Goal: Transaction & Acquisition: Book appointment/travel/reservation

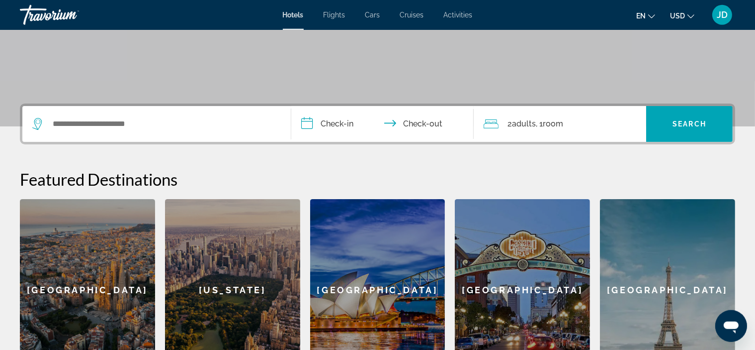
scroll to position [175, 0]
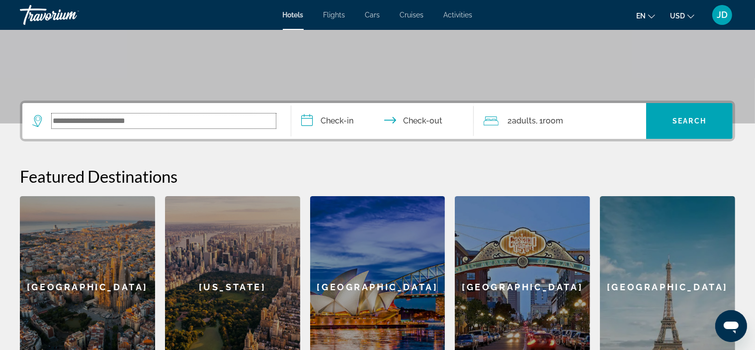
click at [134, 123] on input "Search widget" at bounding box center [164, 120] width 224 height 15
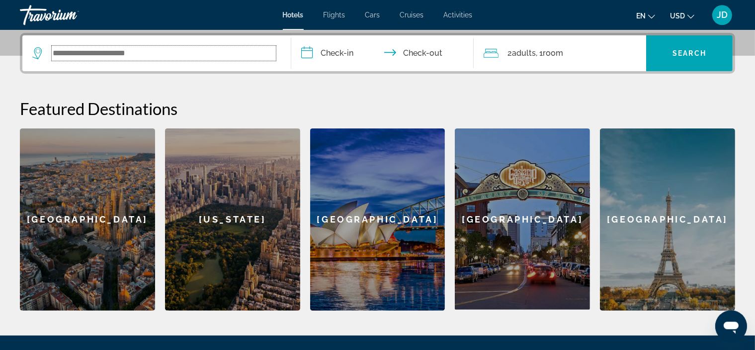
scroll to position [243, 0]
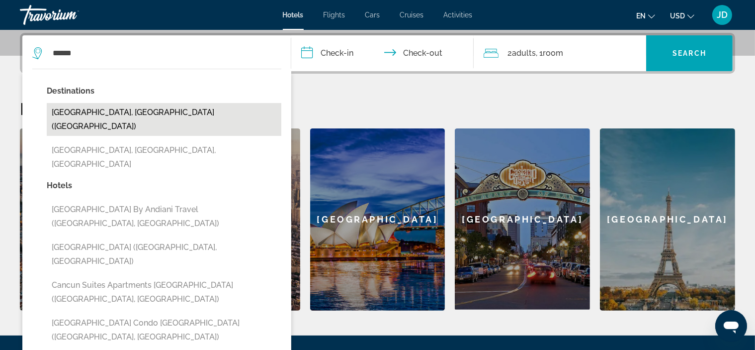
click at [135, 114] on button "[GEOGRAPHIC_DATA], [GEOGRAPHIC_DATA] ([GEOGRAPHIC_DATA])" at bounding box center [164, 119] width 235 height 33
type input "**********"
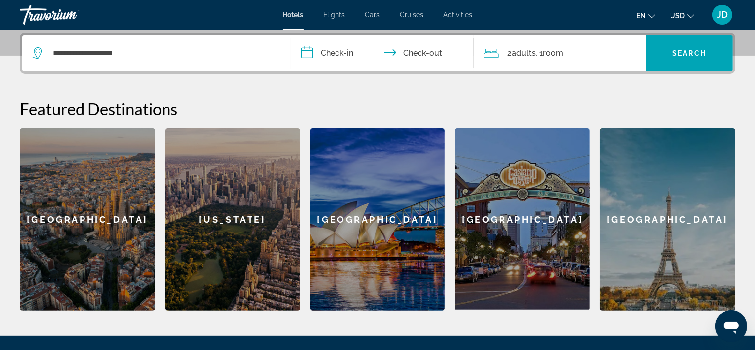
click at [341, 52] on input "**********" at bounding box center [384, 54] width 186 height 39
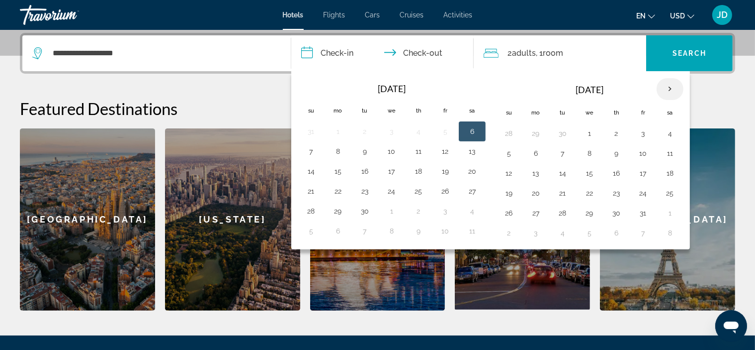
click at [665, 88] on th "Next month" at bounding box center [670, 89] width 27 height 22
click at [664, 87] on th "Next month" at bounding box center [670, 89] width 27 height 22
click at [664, 88] on th "Next month" at bounding box center [670, 89] width 27 height 22
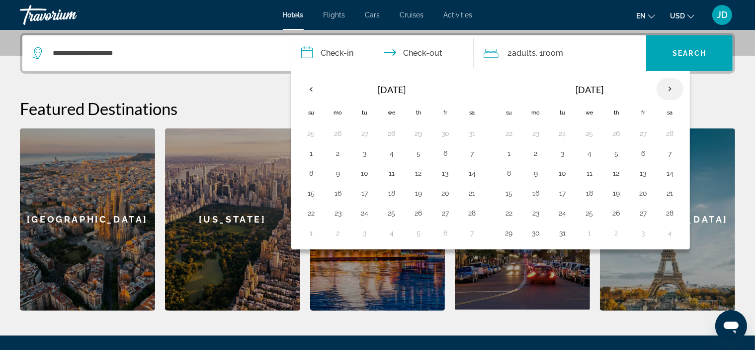
click at [664, 88] on th "Next month" at bounding box center [670, 89] width 27 height 22
click at [663, 89] on th "Next month" at bounding box center [670, 89] width 27 height 22
click at [310, 214] on button "24" at bounding box center [311, 213] width 16 height 14
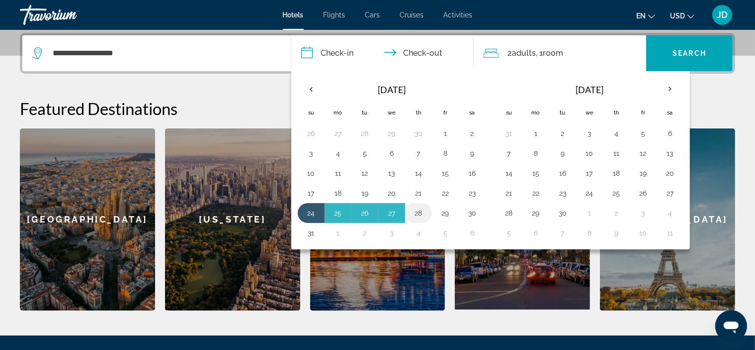
click at [420, 210] on button "28" at bounding box center [419, 213] width 16 height 14
type input "**********"
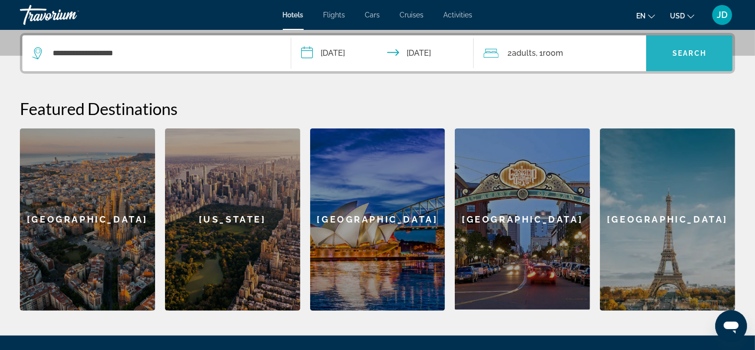
click at [676, 49] on span "Search" at bounding box center [690, 53] width 34 height 8
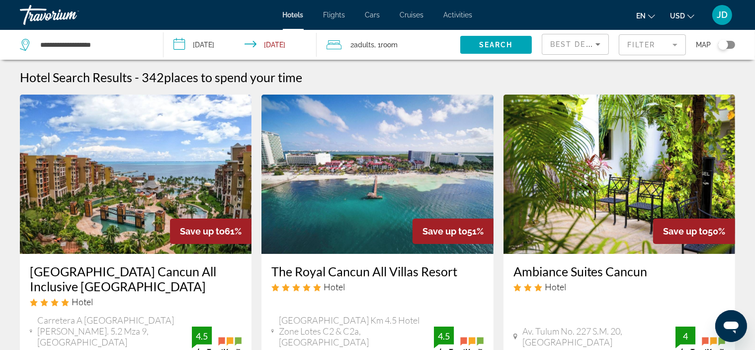
click at [647, 45] on mat-form-field "Filter" at bounding box center [652, 44] width 67 height 21
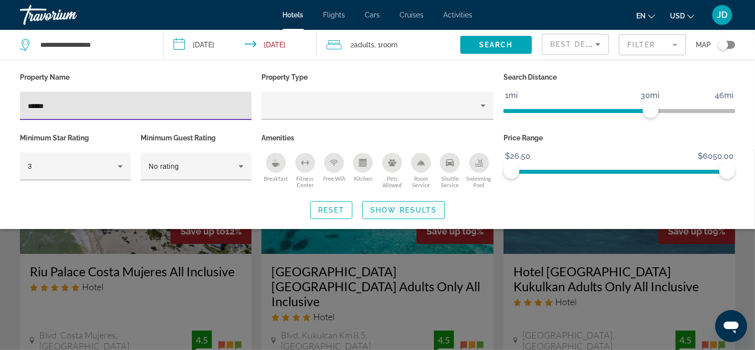
type input "******"
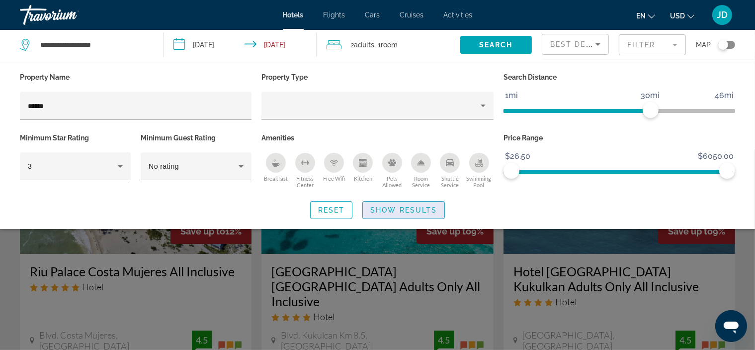
click at [412, 210] on span "Show Results" at bounding box center [403, 210] width 67 height 8
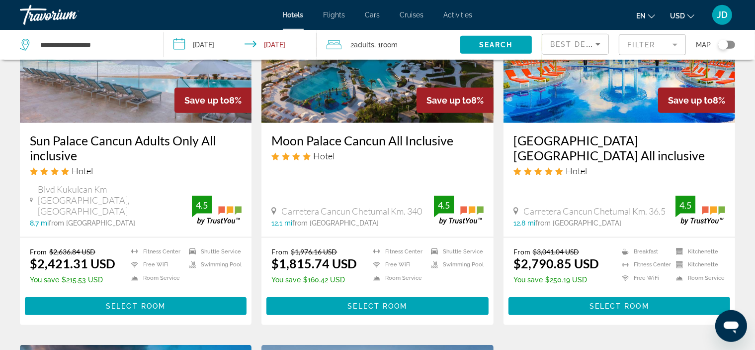
scroll to position [525, 0]
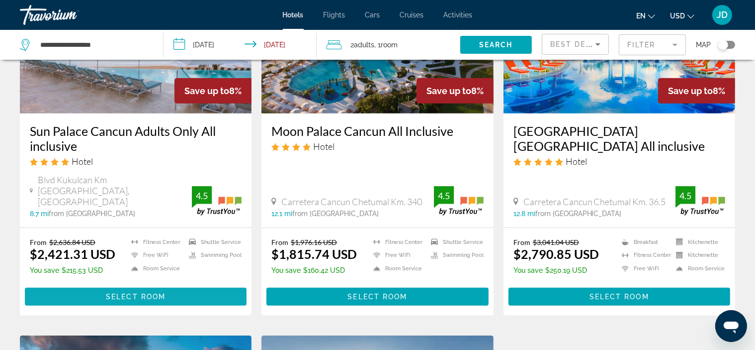
click at [147, 292] on span "Select Room" at bounding box center [136, 296] width 60 height 8
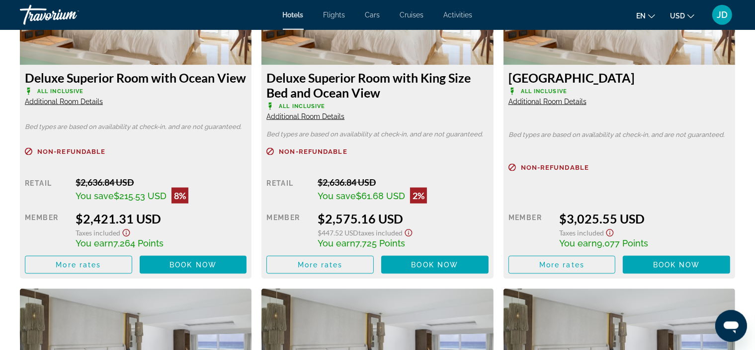
scroll to position [1472, 0]
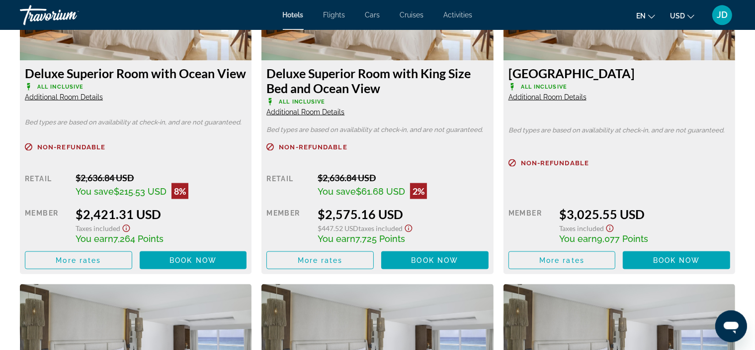
click at [552, 97] on span "Additional Room Details" at bounding box center [548, 96] width 78 height 8
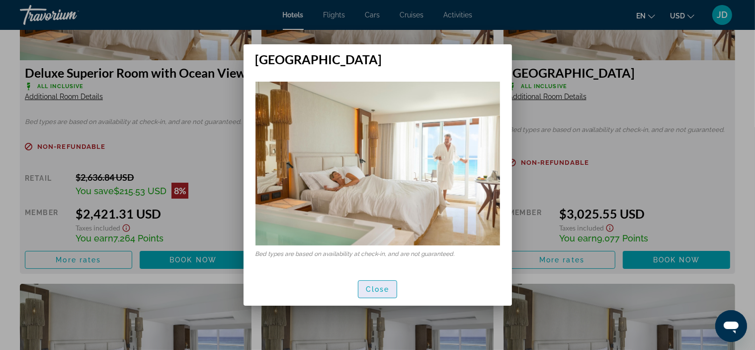
click at [383, 285] on span "Close" at bounding box center [378, 289] width 24 height 8
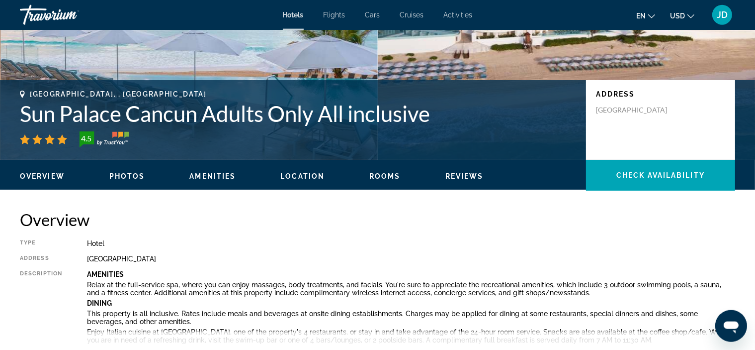
scroll to position [175, 0]
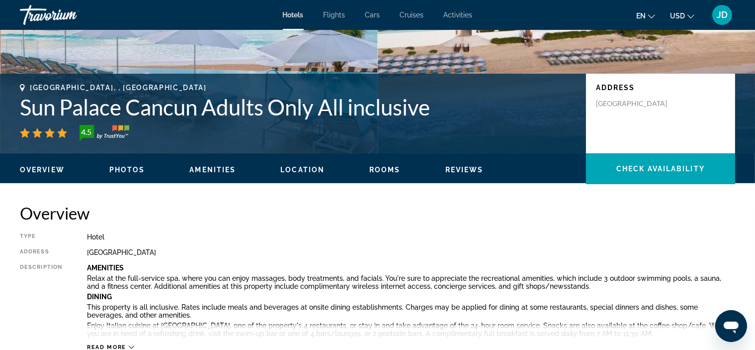
click at [126, 168] on span "Photos" at bounding box center [127, 170] width 36 height 8
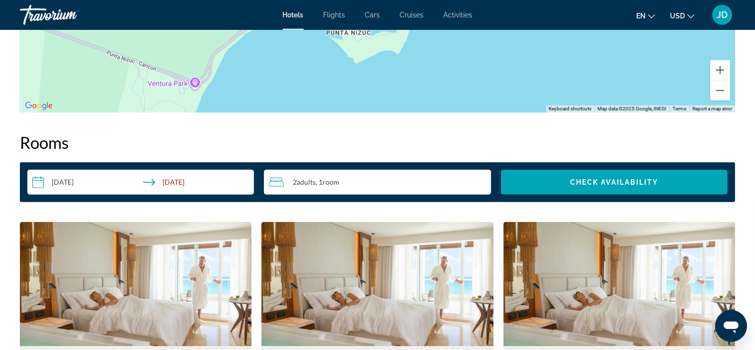
scroll to position [1185, 0]
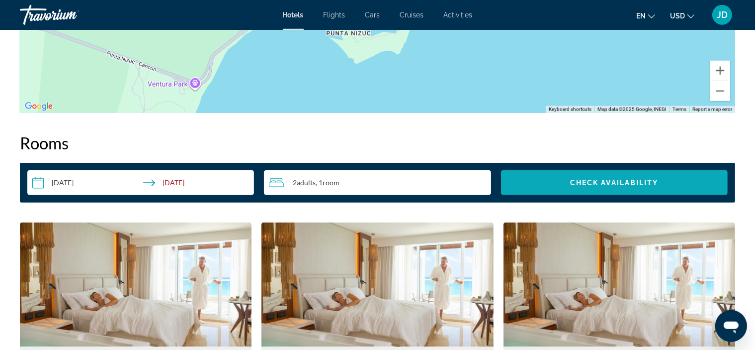
click at [562, 181] on span "Search widget" at bounding box center [614, 183] width 227 height 24
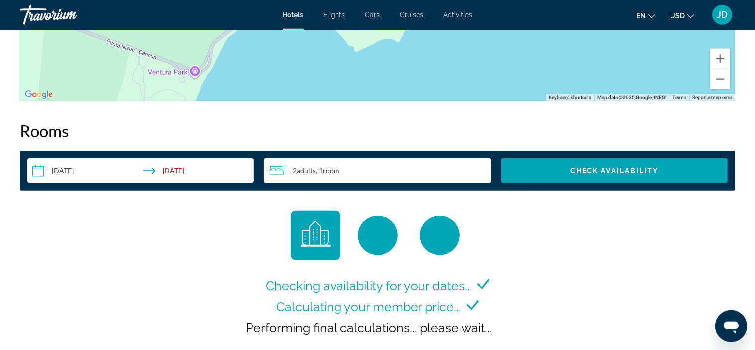
scroll to position [1259, 0]
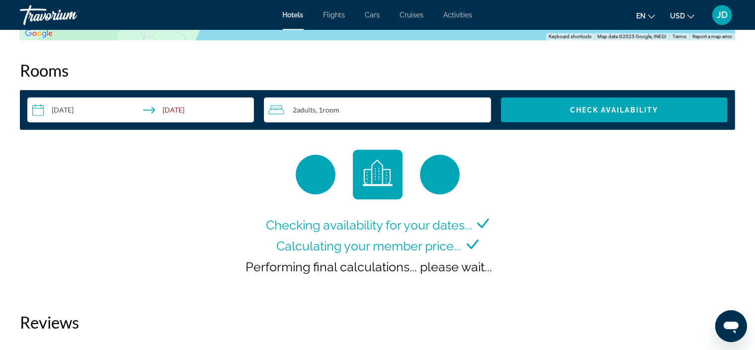
click at [185, 110] on input "**********" at bounding box center [142, 111] width 231 height 28
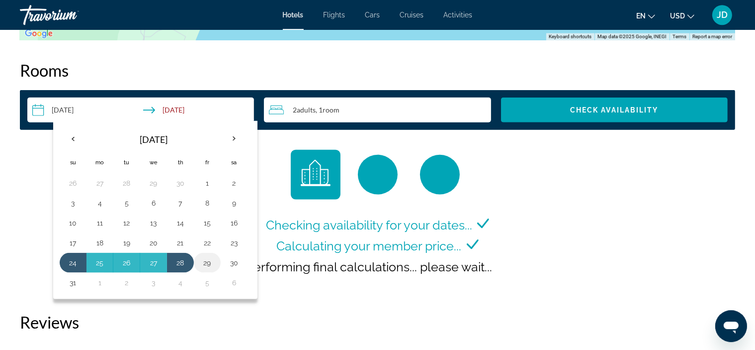
click at [208, 262] on button "29" at bounding box center [207, 262] width 16 height 14
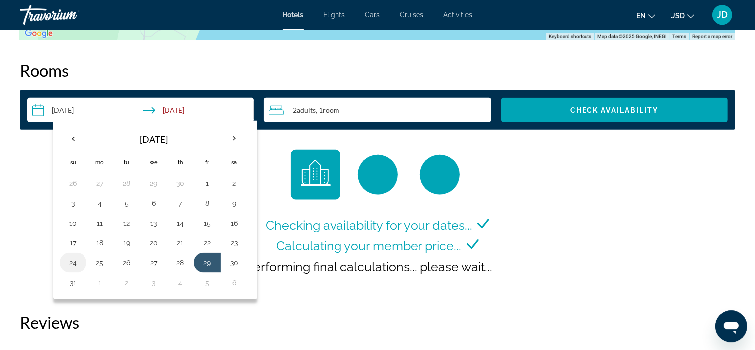
click at [73, 264] on button "24" at bounding box center [73, 262] width 16 height 14
type input "**********"
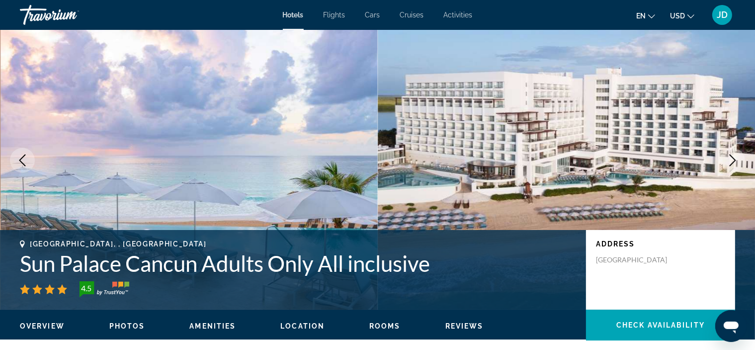
scroll to position [0, 0]
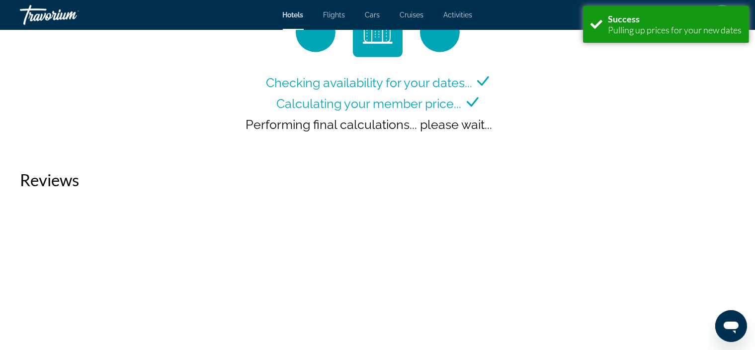
scroll to position [1225, 0]
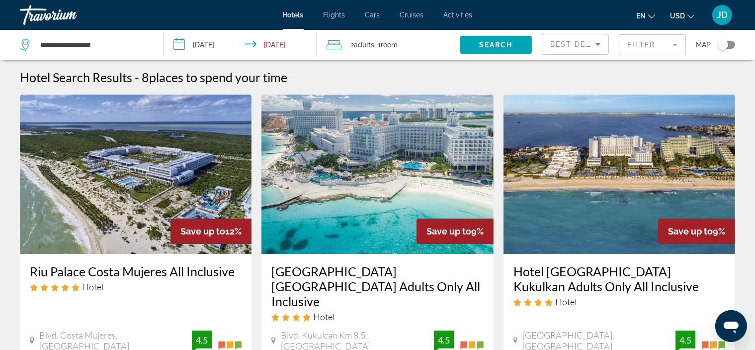
click at [281, 44] on input "**********" at bounding box center [243, 46] width 158 height 33
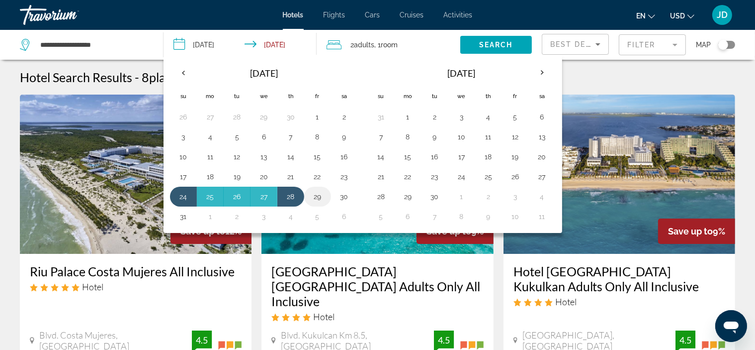
click at [315, 196] on button "29" at bounding box center [318, 196] width 16 height 14
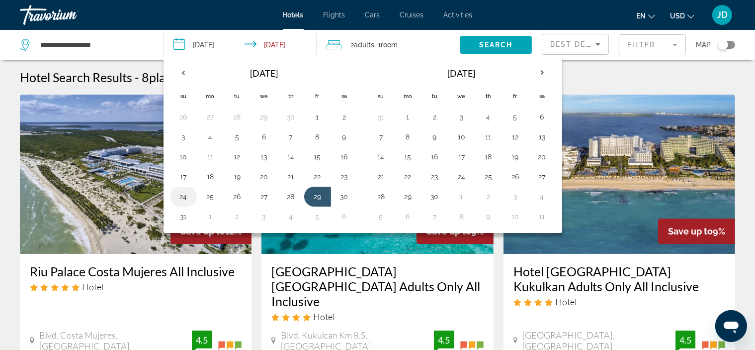
click at [182, 196] on button "24" at bounding box center [184, 196] width 16 height 14
type input "**********"
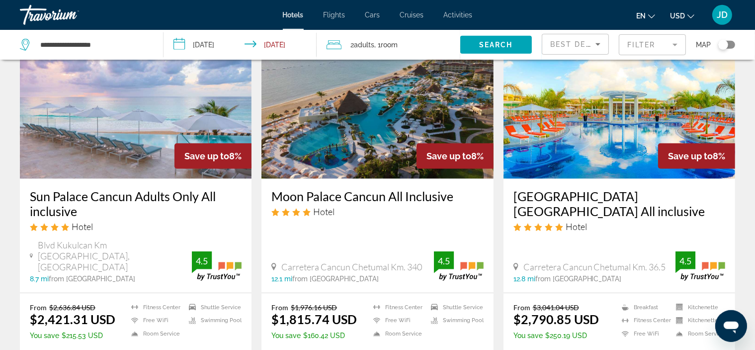
scroll to position [525, 0]
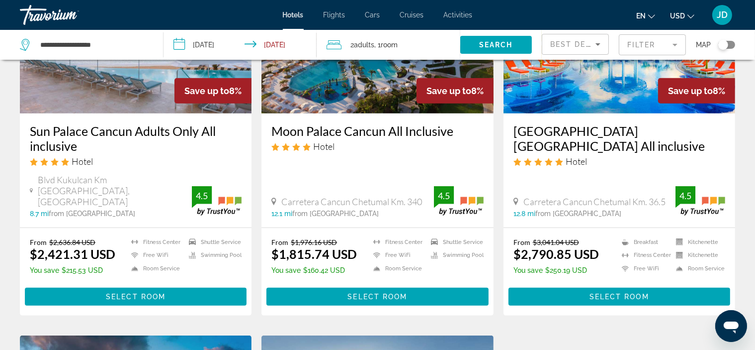
click at [676, 45] on mat-form-field "Filter" at bounding box center [652, 44] width 67 height 21
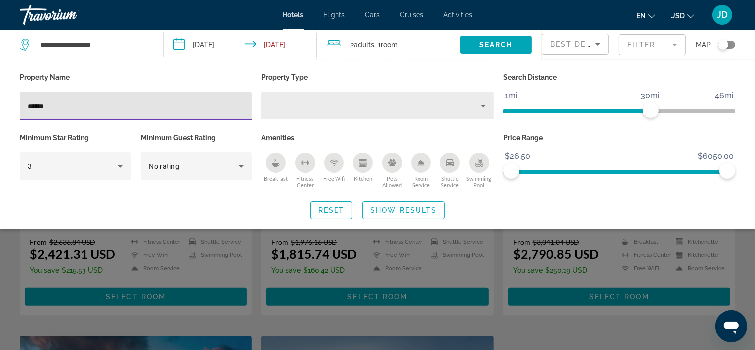
click at [379, 110] on div "Property type" at bounding box center [375, 105] width 211 height 12
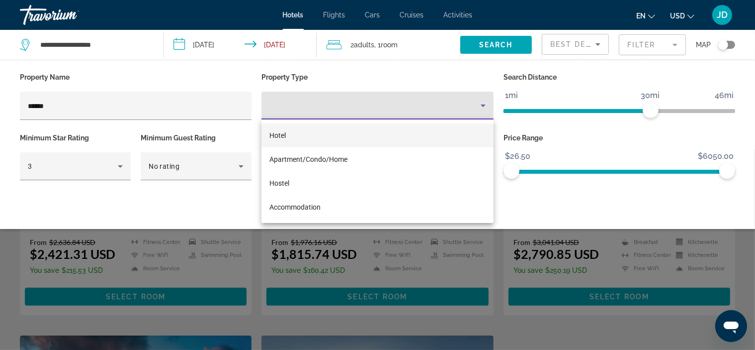
click at [379, 110] on div at bounding box center [377, 175] width 755 height 350
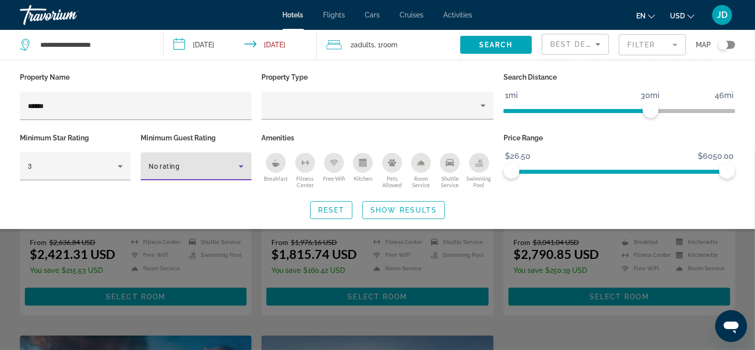
click at [224, 163] on div "No rating" at bounding box center [194, 166] width 90 height 12
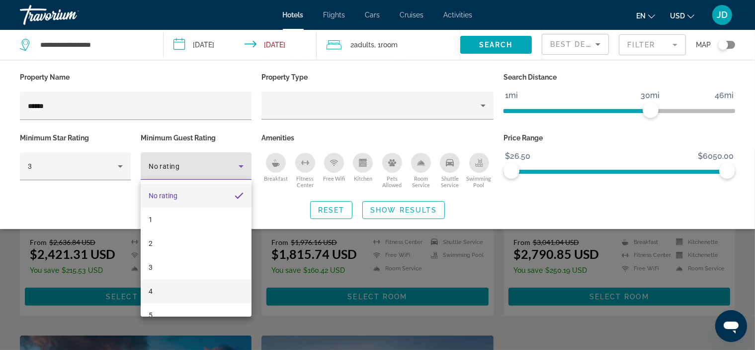
click at [201, 291] on mat-option "4" at bounding box center [196, 291] width 111 height 24
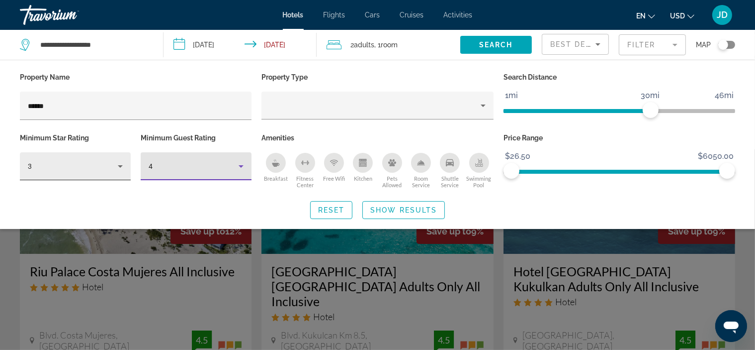
click at [106, 168] on div "3" at bounding box center [73, 166] width 90 height 12
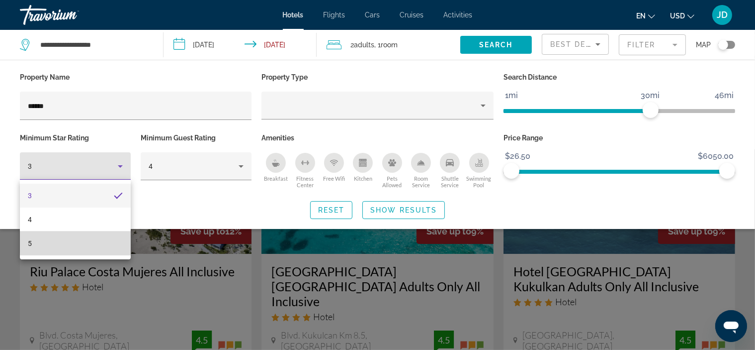
click at [101, 240] on mat-option "5" at bounding box center [75, 243] width 111 height 24
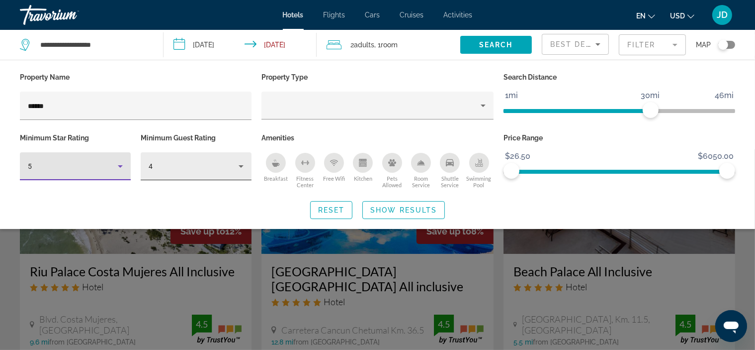
click at [194, 164] on div "4" at bounding box center [194, 166] width 90 height 12
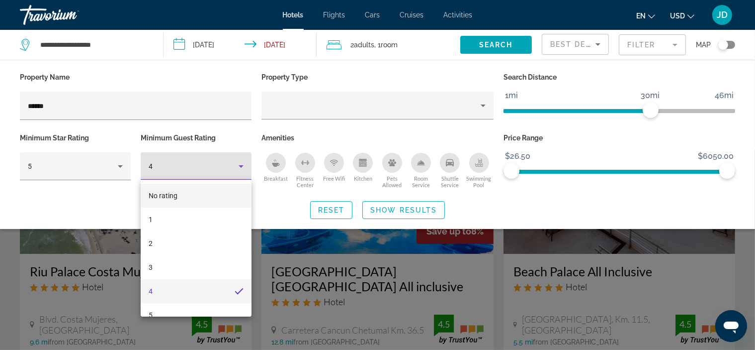
click at [184, 197] on mat-option "No rating" at bounding box center [196, 195] width 111 height 24
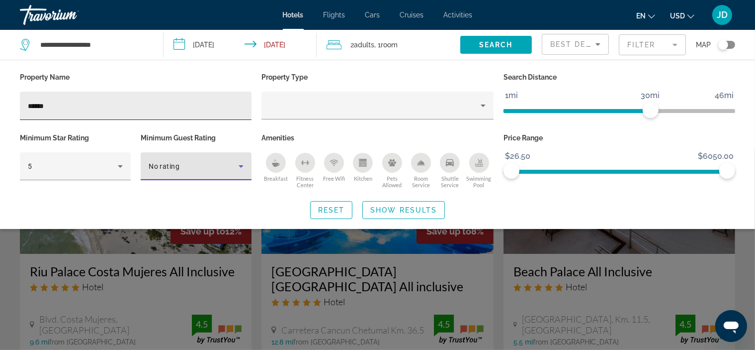
click at [105, 103] on input "******" at bounding box center [136, 106] width 216 height 12
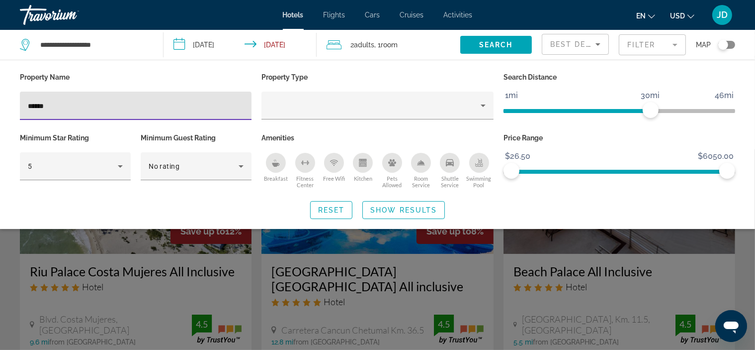
click at [106, 104] on input "******" at bounding box center [136, 106] width 216 height 12
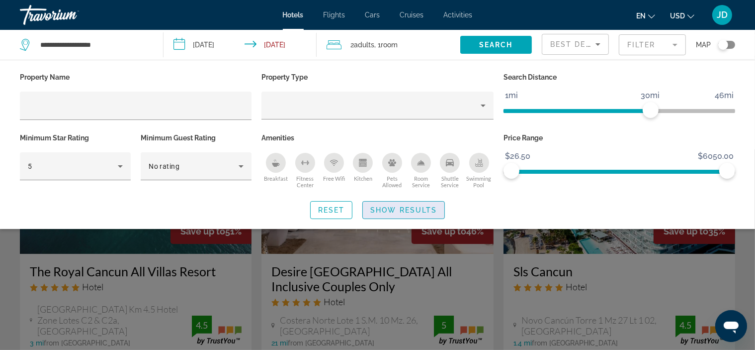
click at [399, 207] on span "Show Results" at bounding box center [403, 210] width 67 height 8
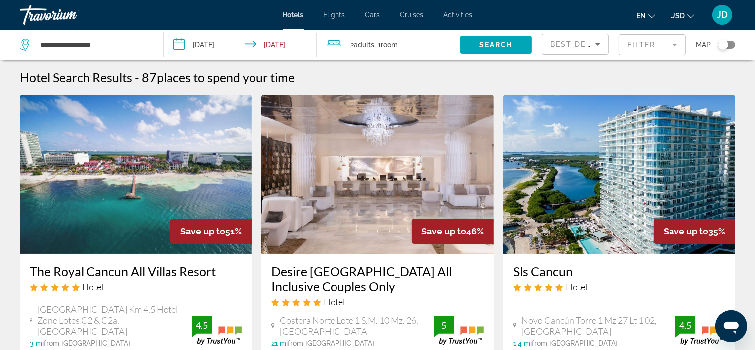
click at [662, 41] on mat-form-field "Filter" at bounding box center [652, 44] width 67 height 21
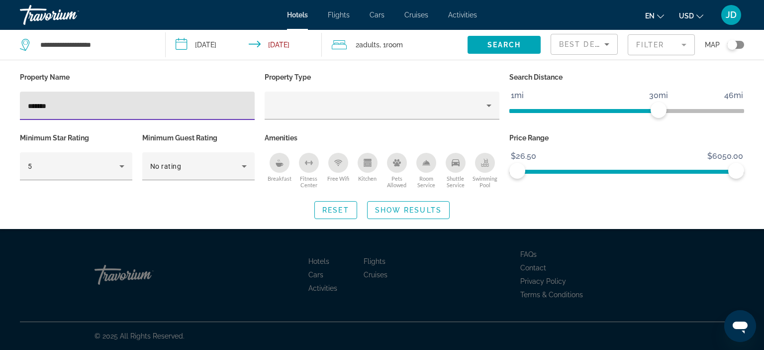
click at [35, 104] on input "*******" at bounding box center [137, 106] width 219 height 12
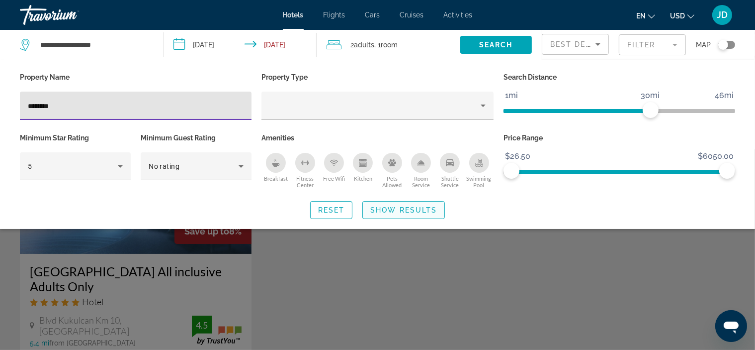
type input "********"
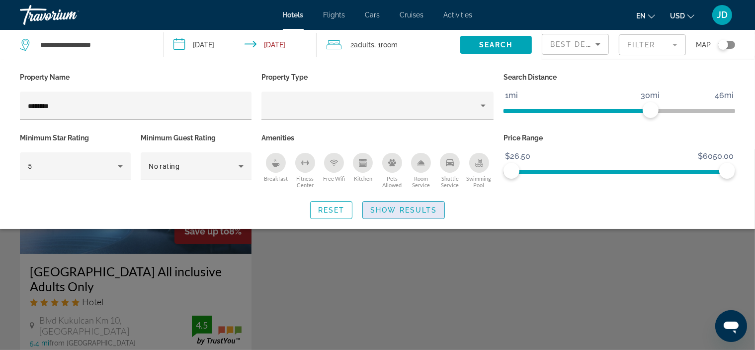
click at [391, 208] on span "Show Results" at bounding box center [403, 210] width 67 height 8
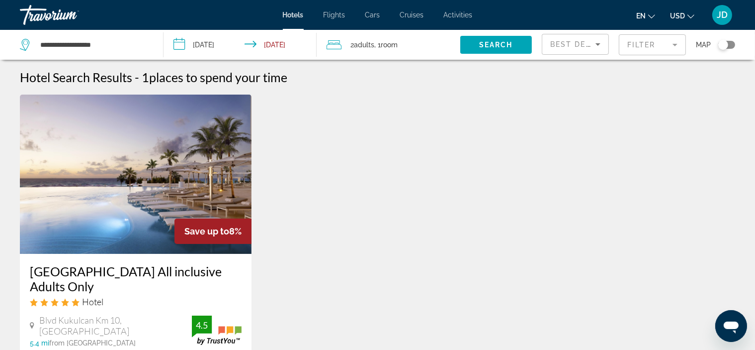
click at [643, 40] on mat-form-field "Filter" at bounding box center [652, 44] width 67 height 21
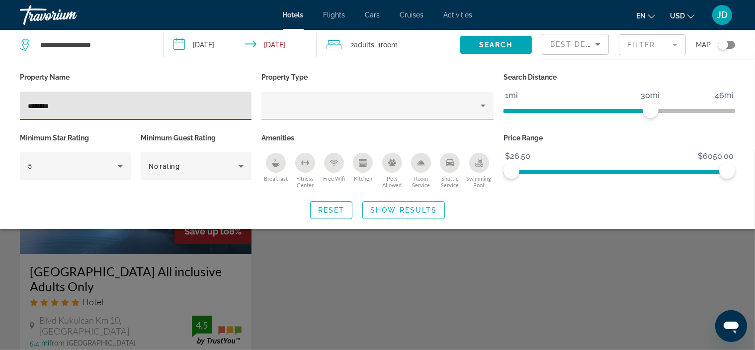
drag, startPoint x: 63, startPoint y: 106, endPoint x: 0, endPoint y: 109, distance: 63.2
click at [28, 109] on input "********" at bounding box center [136, 106] width 216 height 12
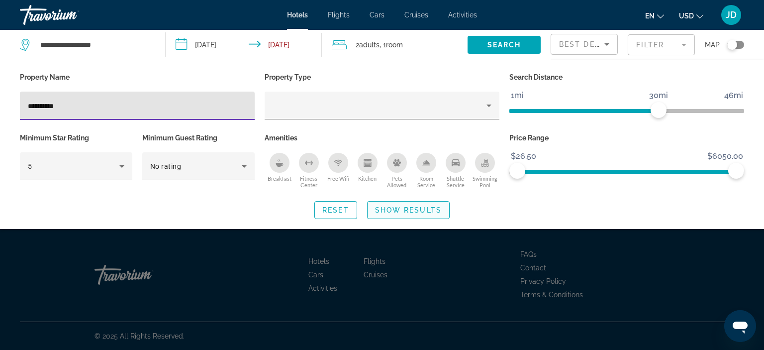
type input "**********"
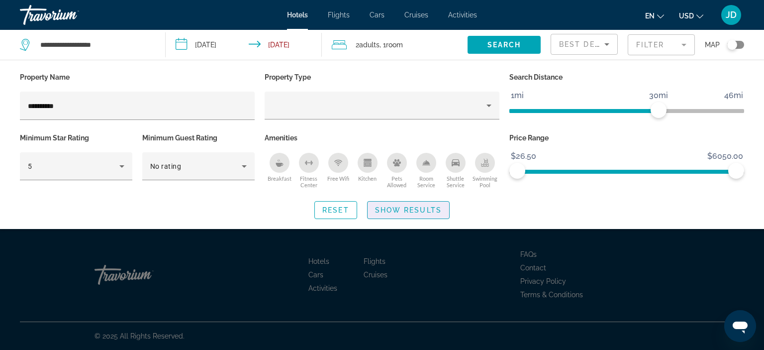
click at [394, 216] on span "Search widget" at bounding box center [408, 210] width 82 height 24
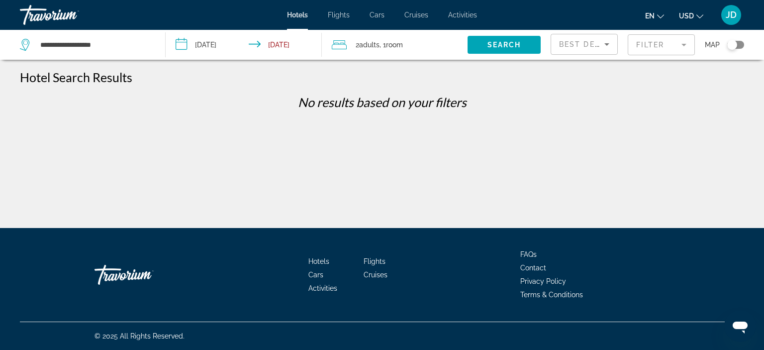
click at [661, 45] on mat-form-field "Filter" at bounding box center [661, 44] width 67 height 21
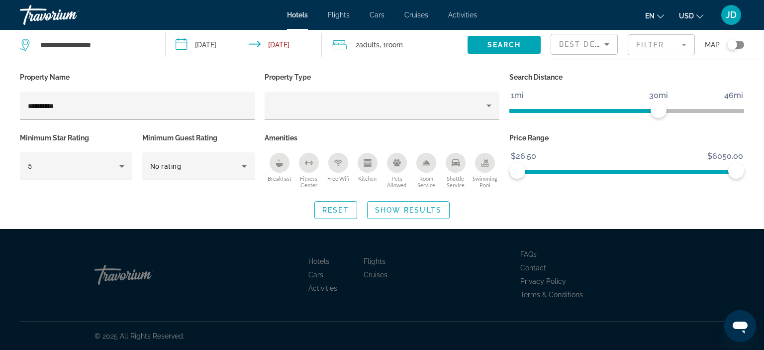
click at [84, 126] on div "Hotel Filters" at bounding box center [137, 125] width 235 height 11
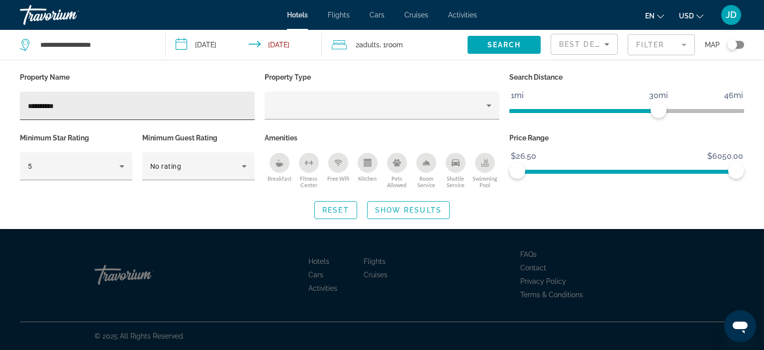
click at [98, 108] on input "**********" at bounding box center [137, 106] width 219 height 12
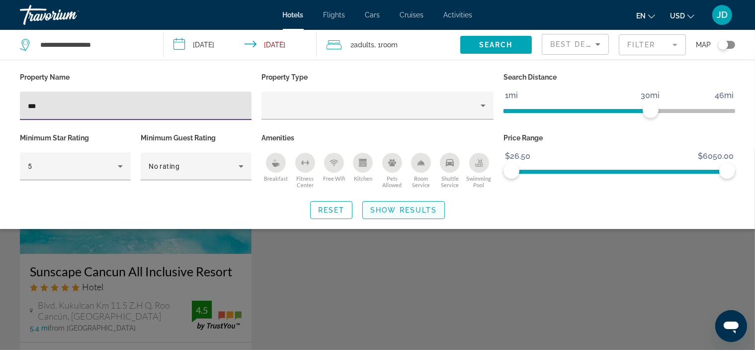
type input "***"
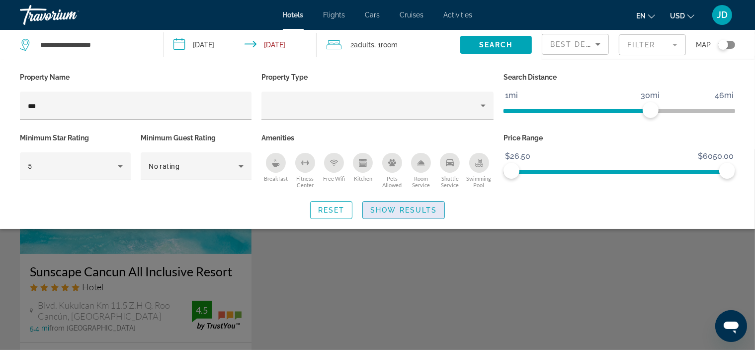
click at [392, 206] on span "Show Results" at bounding box center [403, 210] width 67 height 8
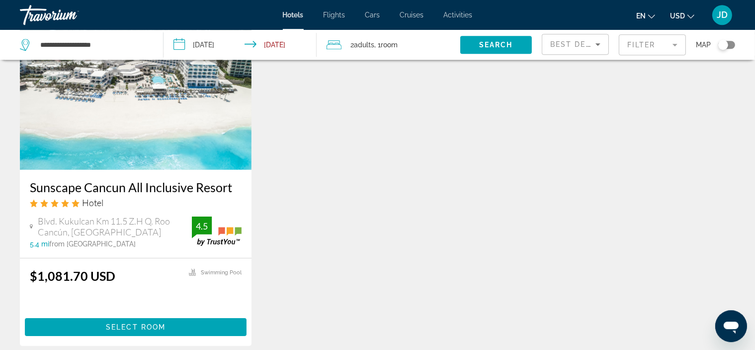
scroll to position [175, 0]
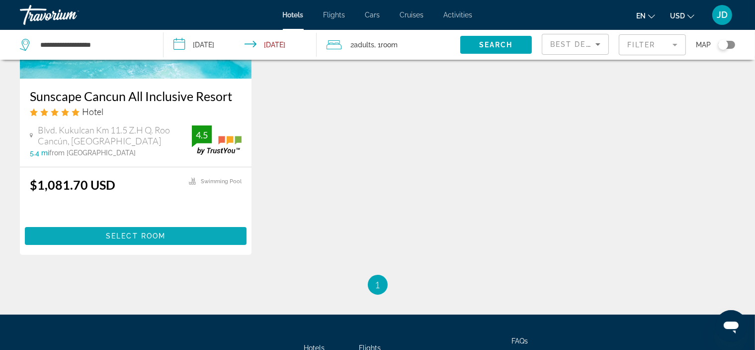
click at [129, 231] on span "Main content" at bounding box center [136, 236] width 222 height 24
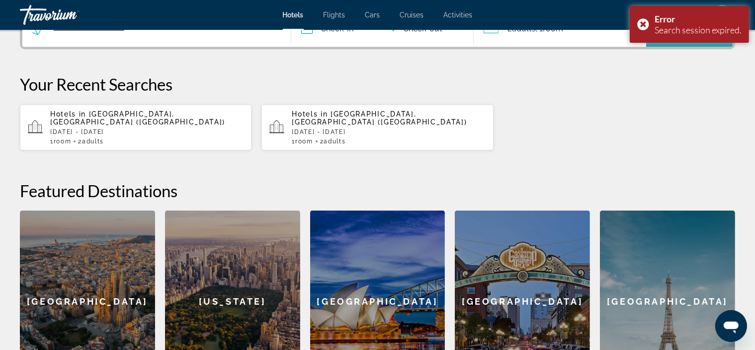
scroll to position [350, 0]
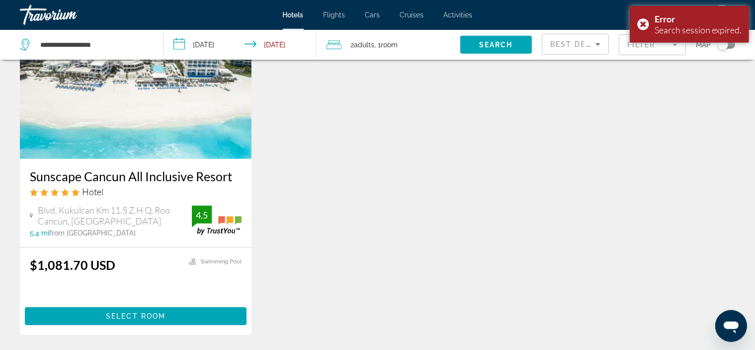
scroll to position [175, 0]
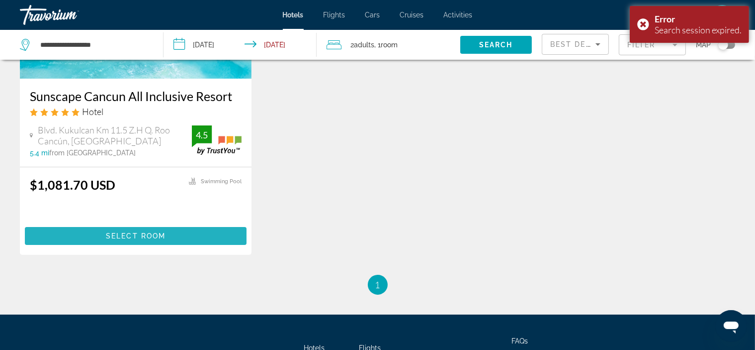
click at [164, 234] on span "Select Room" at bounding box center [136, 236] width 60 height 8
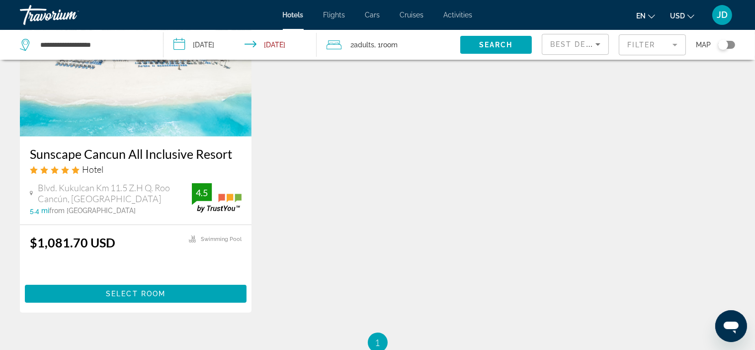
scroll to position [175, 0]
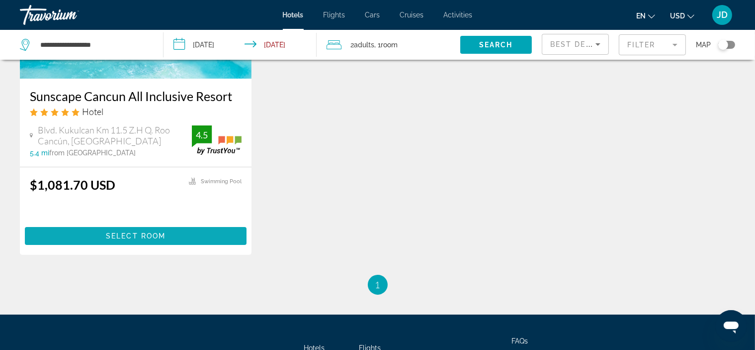
click at [154, 232] on span "Select Room" at bounding box center [136, 236] width 60 height 8
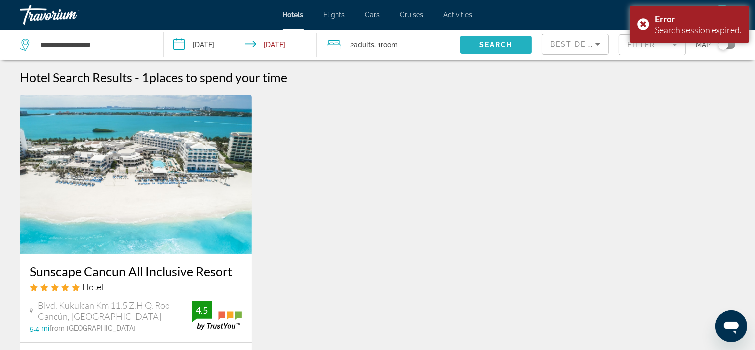
click at [504, 39] on span "Search widget" at bounding box center [496, 45] width 72 height 24
click at [497, 38] on span "Search widget" at bounding box center [496, 45] width 72 height 24
click at [271, 40] on input "**********" at bounding box center [243, 46] width 158 height 33
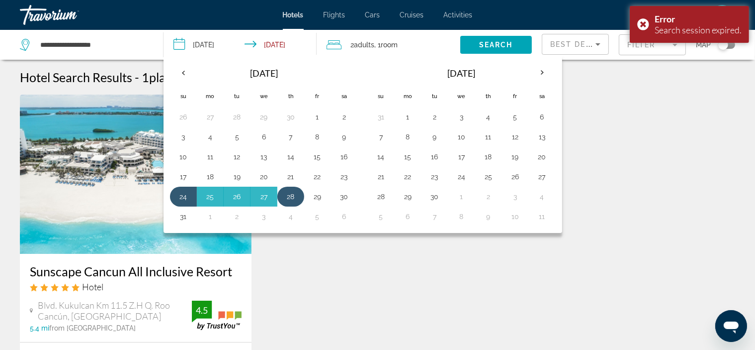
click at [294, 196] on button "28" at bounding box center [291, 196] width 16 height 14
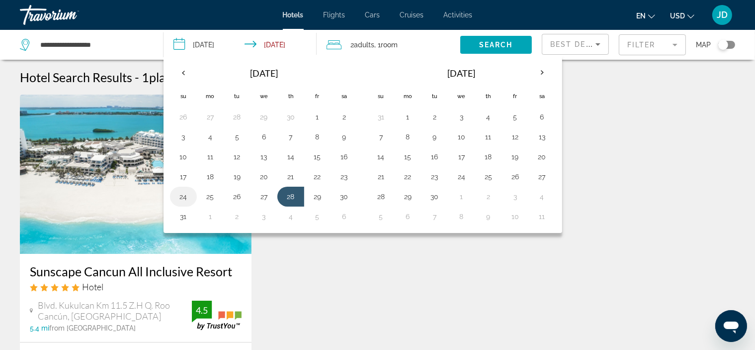
click at [183, 198] on button "24" at bounding box center [184, 196] width 16 height 14
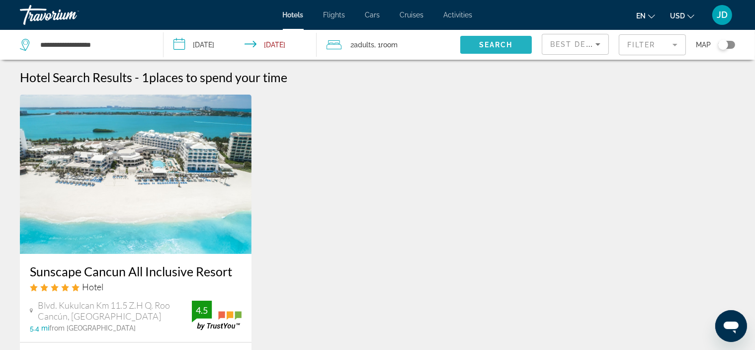
click at [493, 43] on span "Search" at bounding box center [496, 45] width 34 height 8
click at [492, 43] on span "Search" at bounding box center [496, 45] width 34 height 8
click at [492, 42] on span "Search" at bounding box center [496, 45] width 34 height 8
click at [490, 41] on span "Search" at bounding box center [496, 45] width 34 height 8
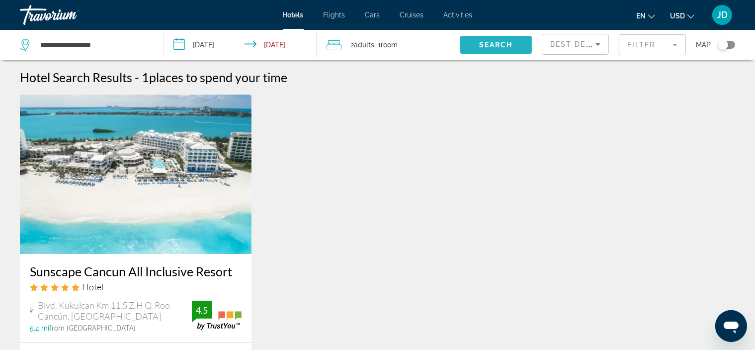
click at [489, 40] on span "Search widget" at bounding box center [496, 45] width 72 height 24
click at [490, 40] on span "Search widget" at bounding box center [496, 45] width 72 height 24
click at [495, 40] on span "Search widget" at bounding box center [496, 45] width 72 height 24
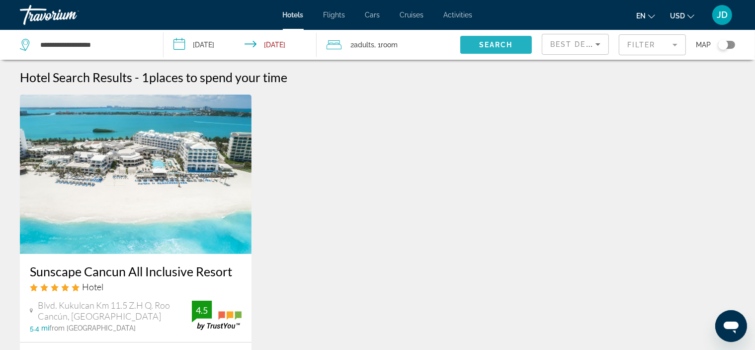
click at [494, 41] on button "Search" at bounding box center [496, 45] width 72 height 18
click at [494, 45] on button "Search" at bounding box center [496, 45] width 72 height 18
click at [497, 45] on span "Search" at bounding box center [496, 45] width 34 height 8
click at [639, 41] on mat-form-field "Filter" at bounding box center [652, 44] width 67 height 21
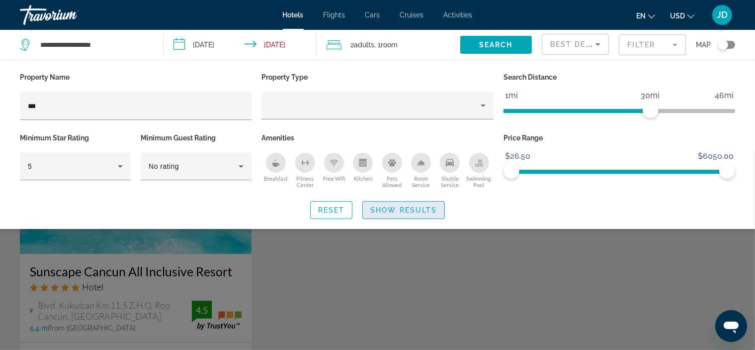
click at [401, 206] on span "Show Results" at bounding box center [403, 210] width 67 height 8
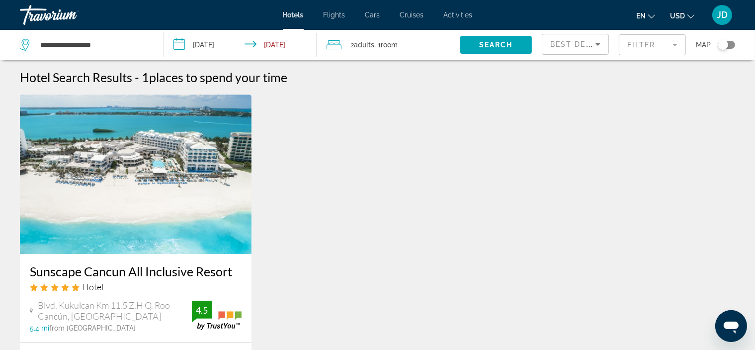
click at [155, 199] on img "Main content" at bounding box center [136, 173] width 232 height 159
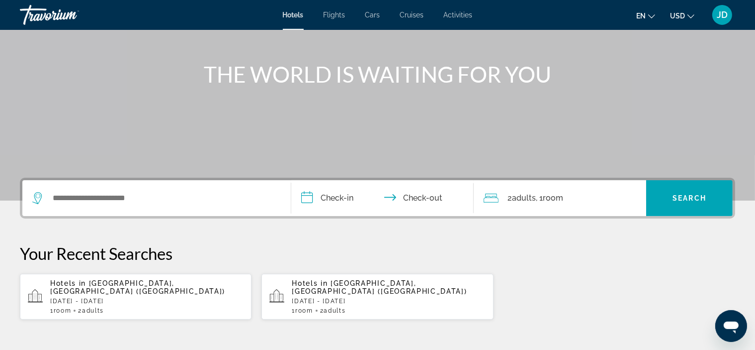
scroll to position [175, 0]
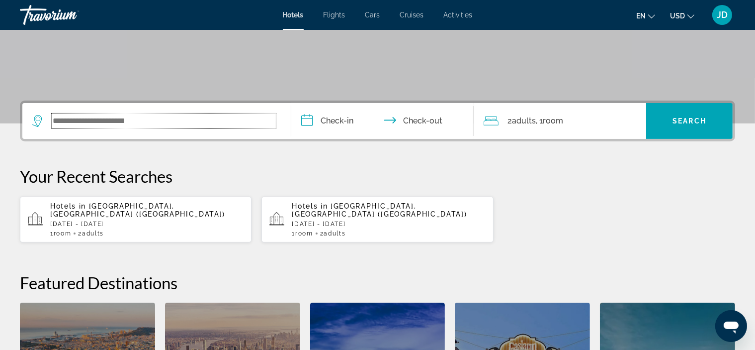
click at [182, 128] on input "Search widget" at bounding box center [164, 120] width 224 height 15
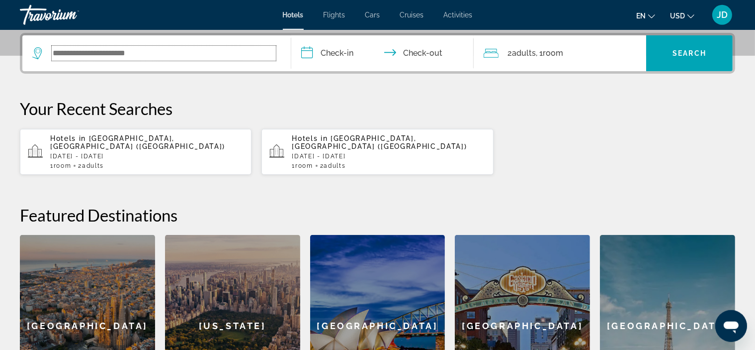
scroll to position [243, 0]
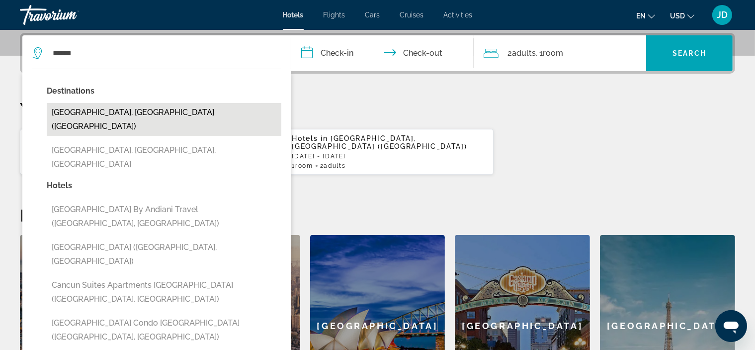
click at [164, 111] on button "[GEOGRAPHIC_DATA], [GEOGRAPHIC_DATA] ([GEOGRAPHIC_DATA])" at bounding box center [164, 119] width 235 height 33
type input "**********"
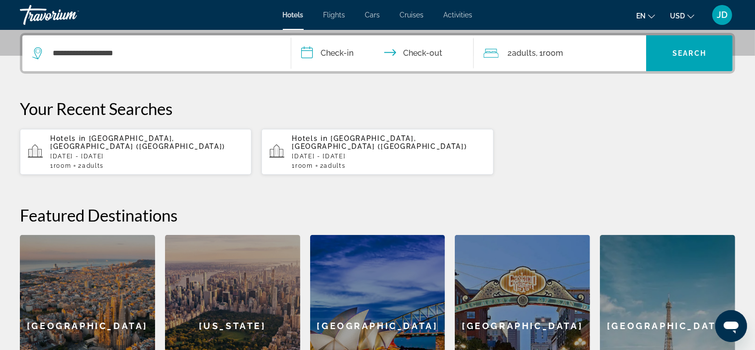
click at [357, 54] on input "**********" at bounding box center [384, 54] width 186 height 39
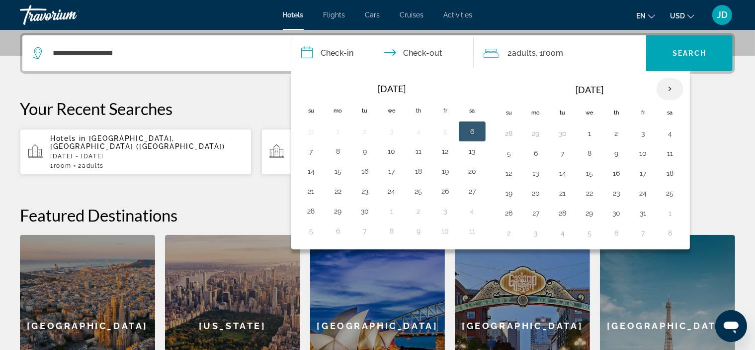
click at [667, 89] on th "Next month" at bounding box center [670, 89] width 27 height 22
click at [666, 89] on th "Next month" at bounding box center [670, 89] width 27 height 22
click at [667, 89] on th "Next month" at bounding box center [670, 89] width 27 height 22
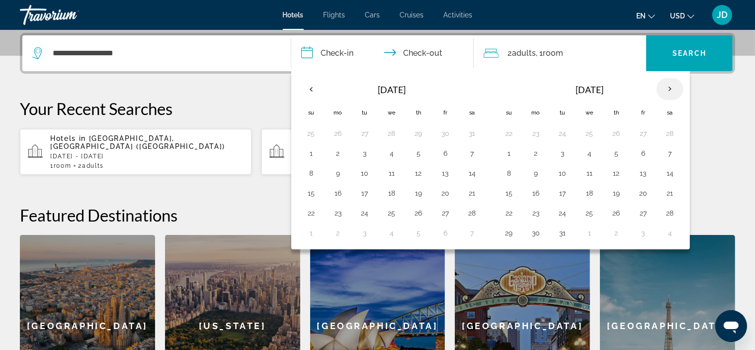
click at [667, 89] on th "Next month" at bounding box center [670, 89] width 27 height 22
click at [508, 216] on button "24" at bounding box center [509, 213] width 16 height 14
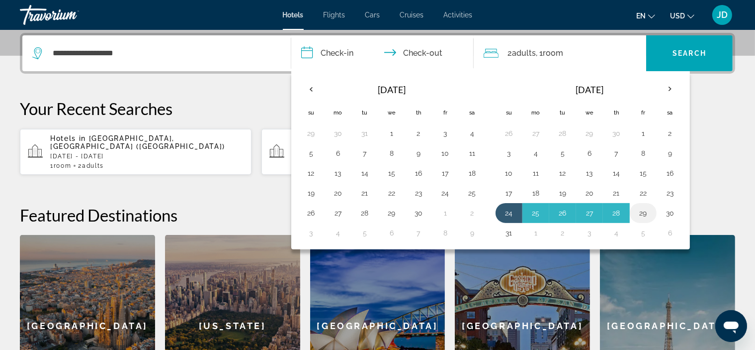
click at [645, 212] on button "29" at bounding box center [644, 213] width 16 height 14
type input "**********"
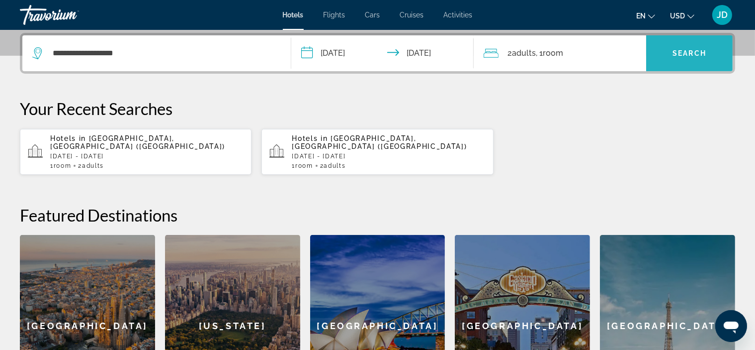
click at [677, 52] on span "Search" at bounding box center [690, 53] width 34 height 8
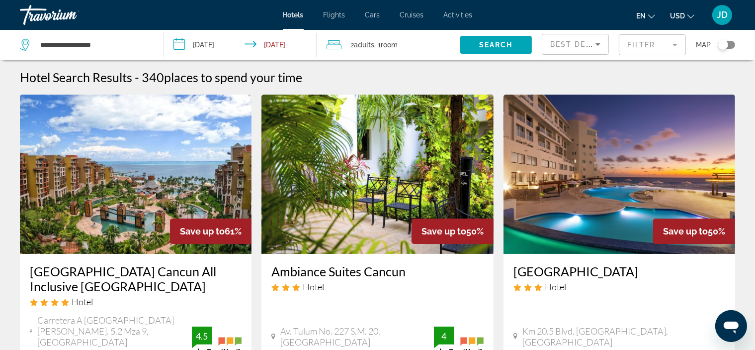
click at [667, 46] on mat-form-field "Filter" at bounding box center [652, 44] width 67 height 21
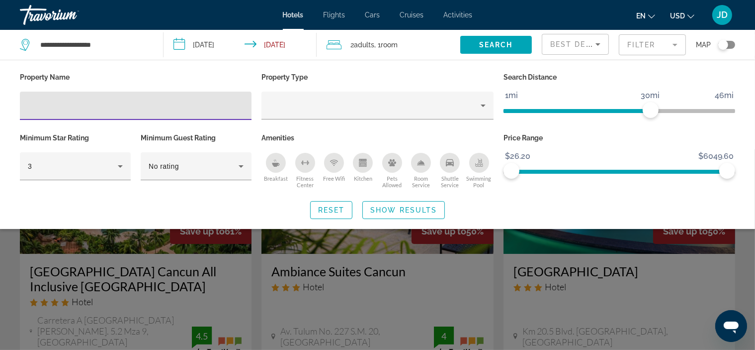
click at [119, 106] on input "Hotel Filters" at bounding box center [136, 106] width 216 height 12
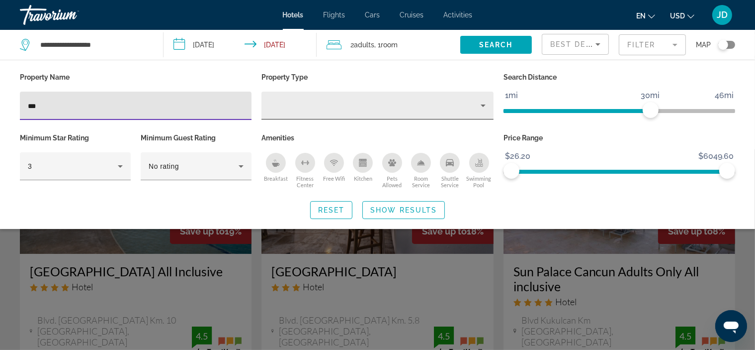
type input "***"
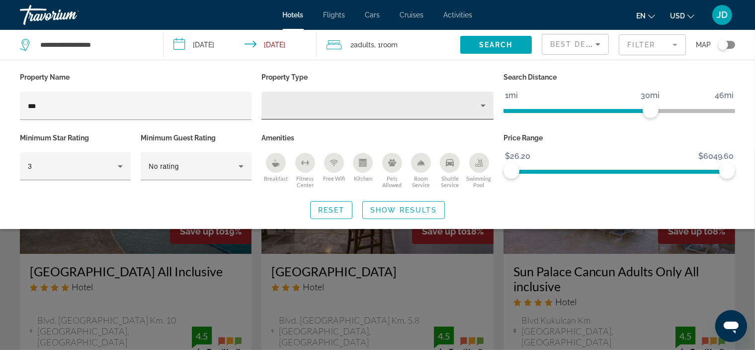
click at [393, 113] on div "Hotel Filters" at bounding box center [378, 105] width 216 height 28
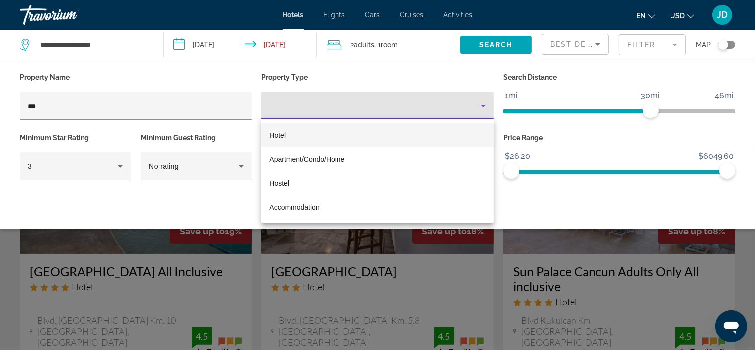
click at [394, 108] on div at bounding box center [377, 175] width 755 height 350
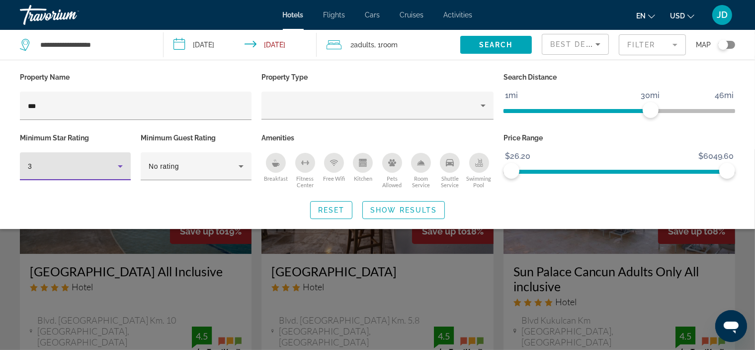
click at [95, 170] on div "3" at bounding box center [73, 166] width 90 height 12
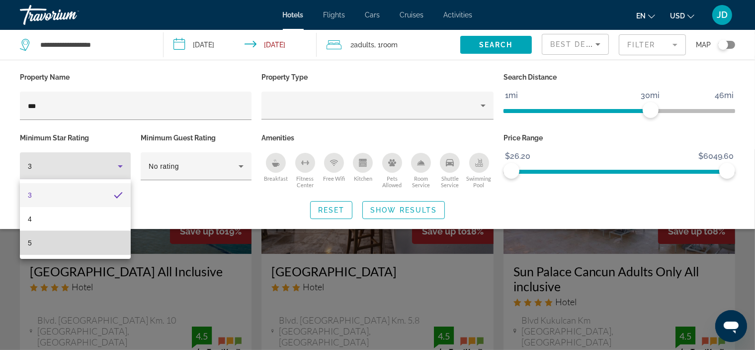
click at [87, 239] on mat-option "5" at bounding box center [75, 243] width 111 height 24
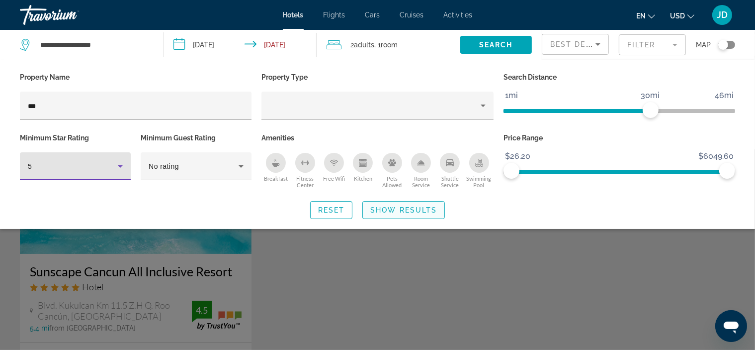
click at [420, 210] on span "Show Results" at bounding box center [403, 210] width 67 height 8
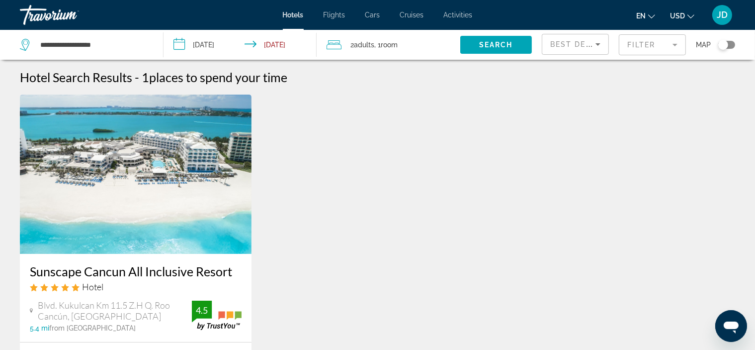
scroll to position [175, 0]
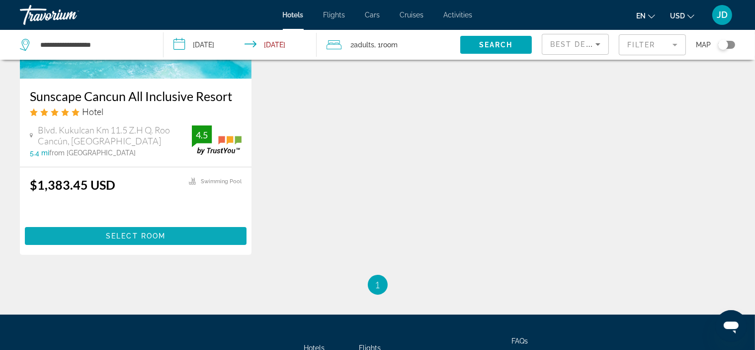
click at [196, 240] on span "Main content" at bounding box center [136, 236] width 222 height 24
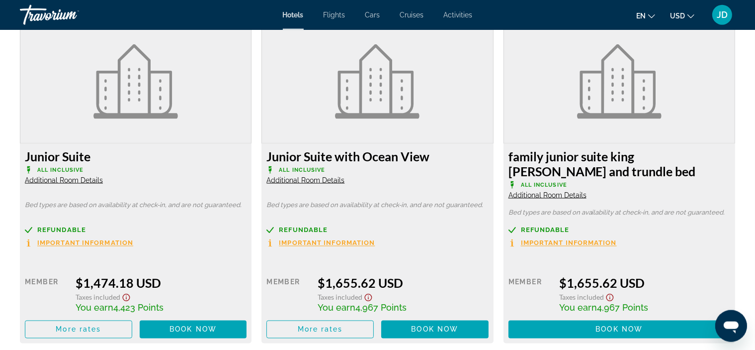
scroll to position [1750, 0]
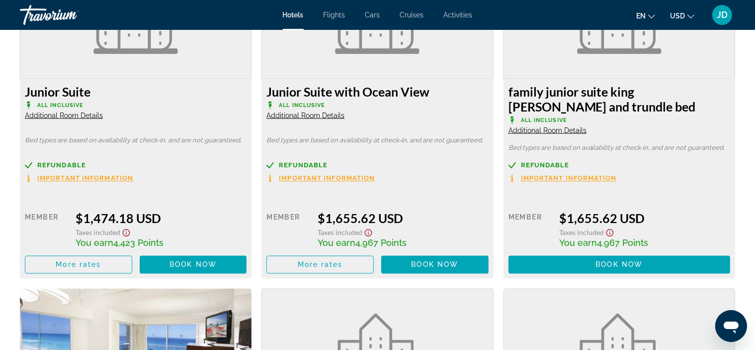
click at [333, 114] on span "Additional Room Details" at bounding box center [306, 115] width 78 height 8
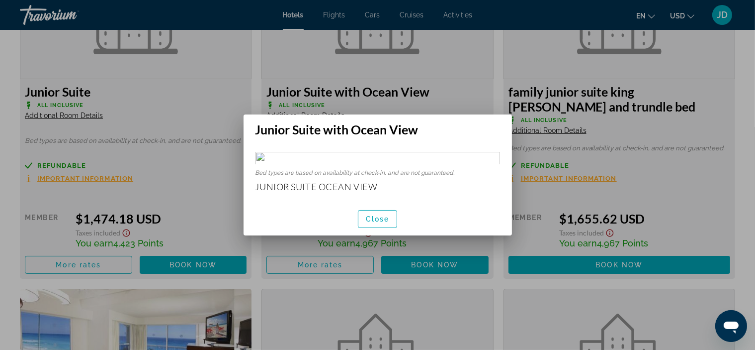
scroll to position [0, 0]
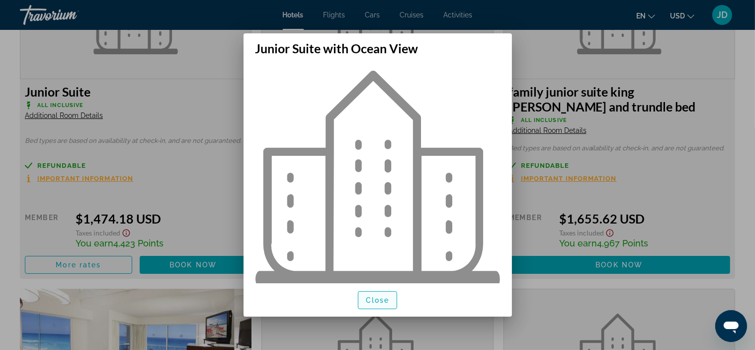
click at [379, 303] on span "Close" at bounding box center [378, 300] width 24 height 8
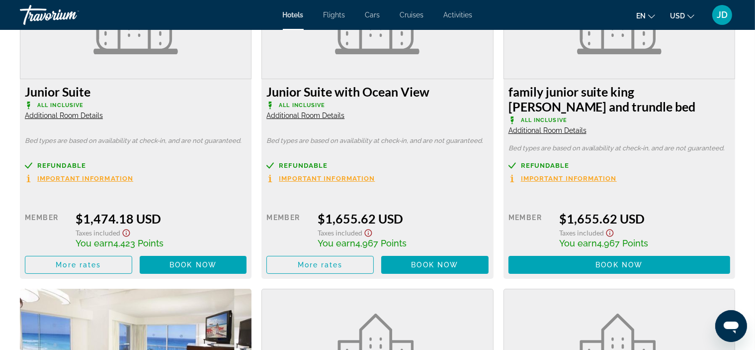
scroll to position [1750, 0]
click at [339, 178] on span "Important Information" at bounding box center [327, 178] width 96 height 6
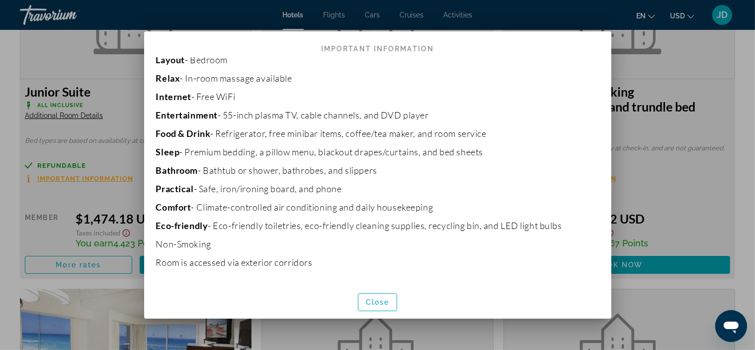
scroll to position [183, 0]
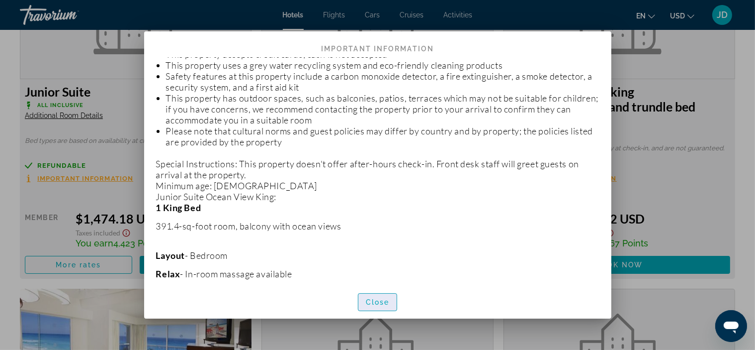
click at [380, 304] on span "Close" at bounding box center [378, 302] width 24 height 8
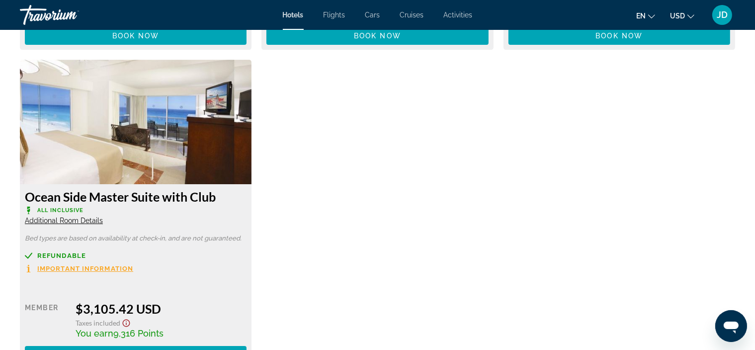
scroll to position [3328, 0]
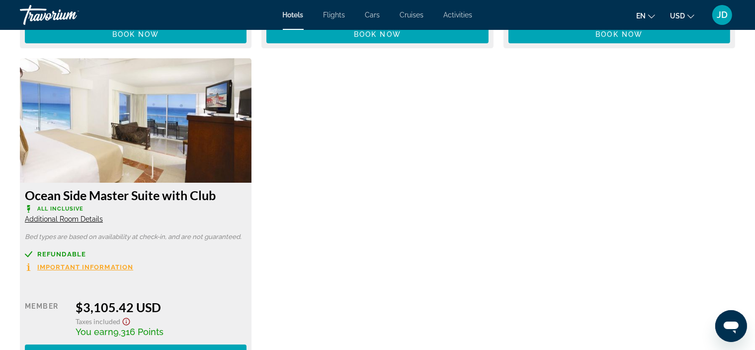
click at [164, 139] on img "Main content" at bounding box center [136, 120] width 232 height 124
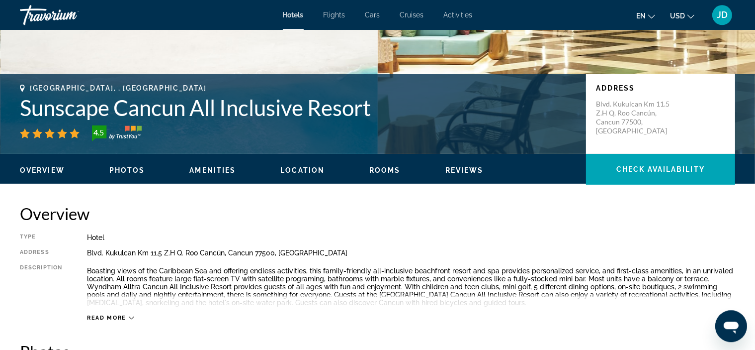
scroll to position [175, 0]
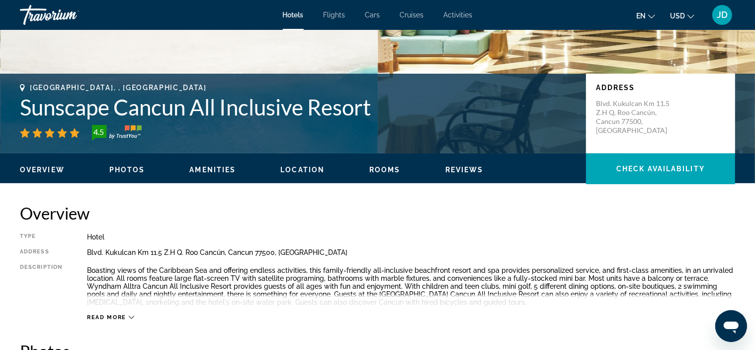
click at [137, 166] on span "Photos" at bounding box center [127, 170] width 36 height 8
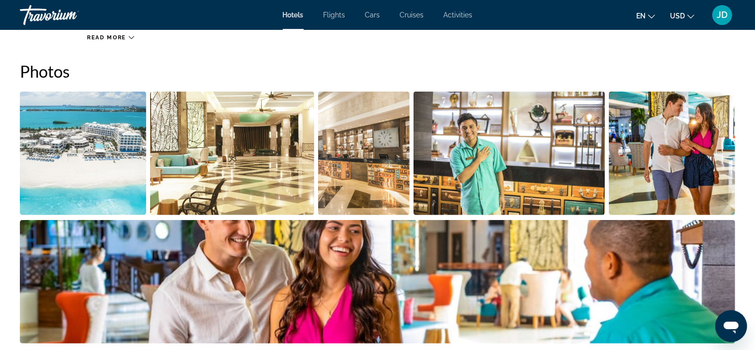
scroll to position [455, 0]
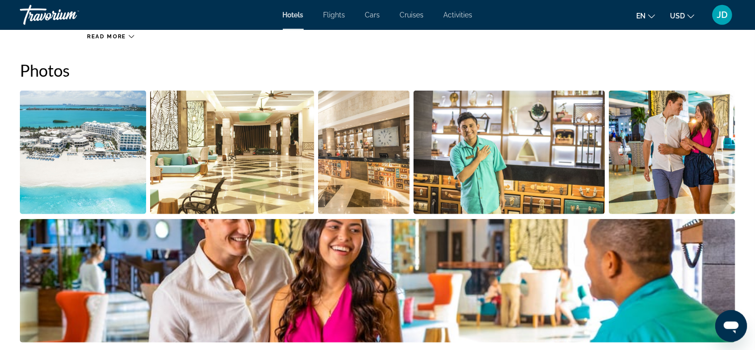
click at [108, 153] on img "Open full-screen image slider" at bounding box center [83, 152] width 126 height 123
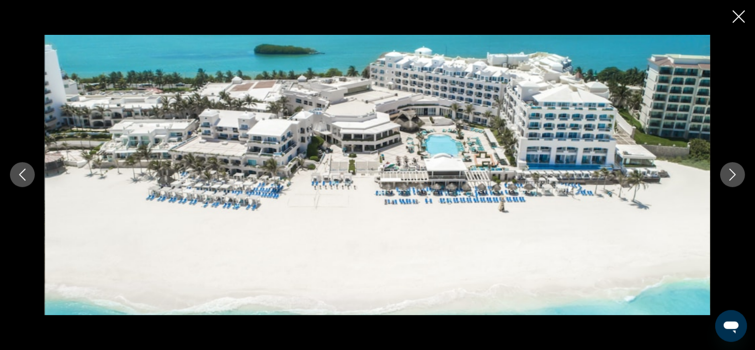
click at [727, 176] on button "Next image" at bounding box center [733, 174] width 25 height 25
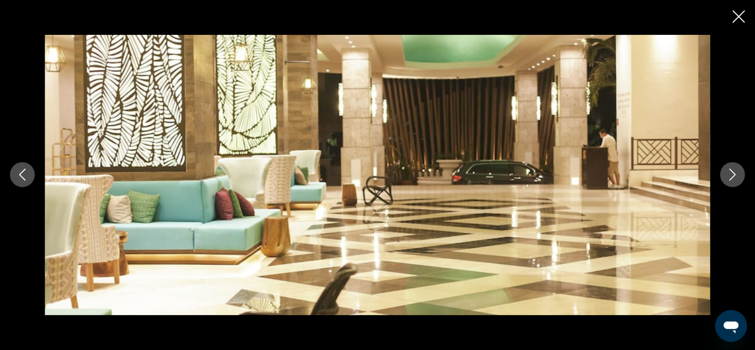
click at [726, 176] on button "Next image" at bounding box center [733, 174] width 25 height 25
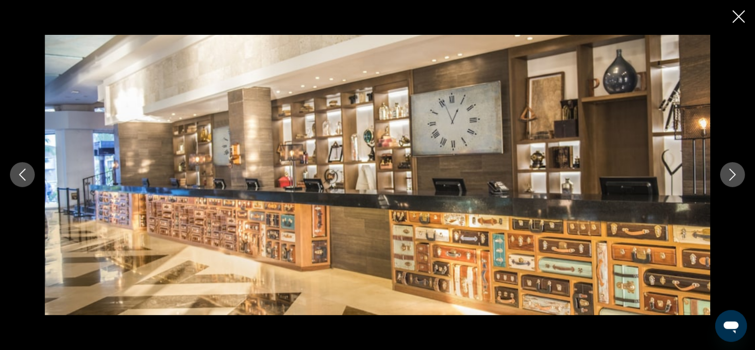
click at [725, 176] on button "Next image" at bounding box center [733, 174] width 25 height 25
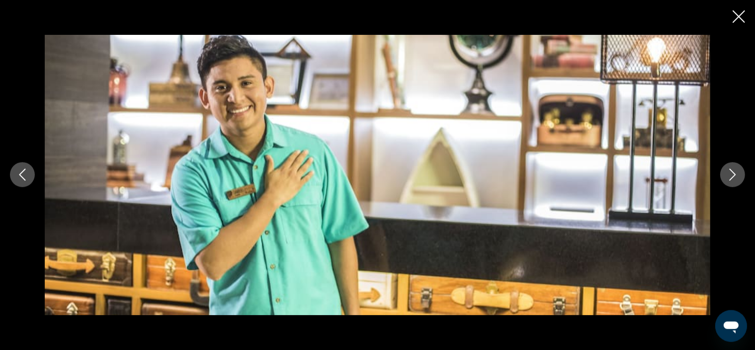
click at [725, 177] on button "Next image" at bounding box center [733, 174] width 25 height 25
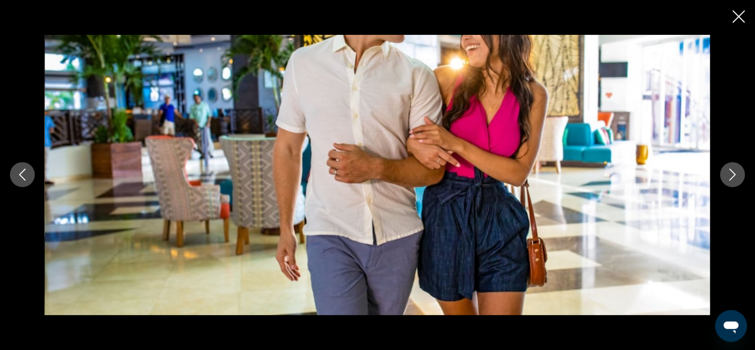
click at [725, 177] on button "Next image" at bounding box center [733, 174] width 25 height 25
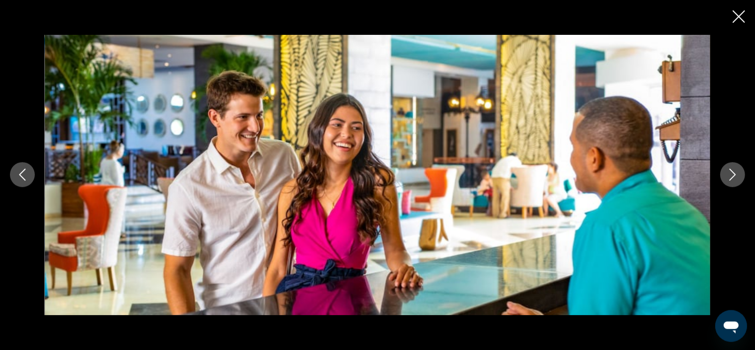
click at [725, 177] on button "Next image" at bounding box center [733, 174] width 25 height 25
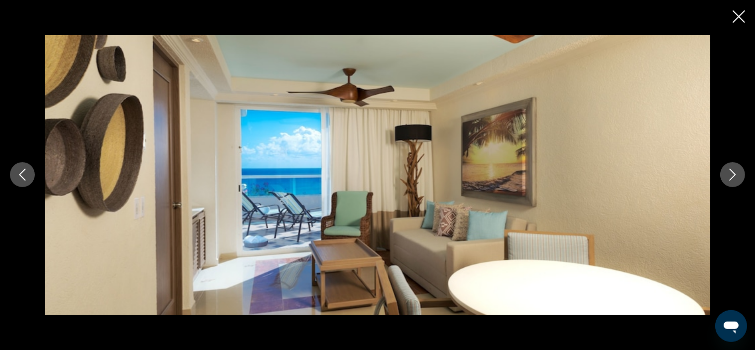
click at [725, 177] on button "Next image" at bounding box center [733, 174] width 25 height 25
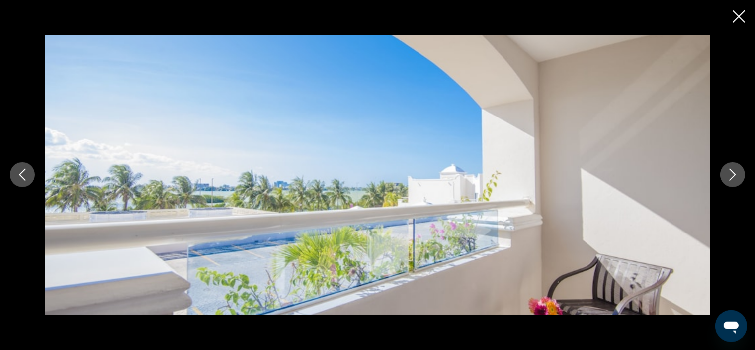
click at [728, 174] on icon "Next image" at bounding box center [733, 175] width 12 height 12
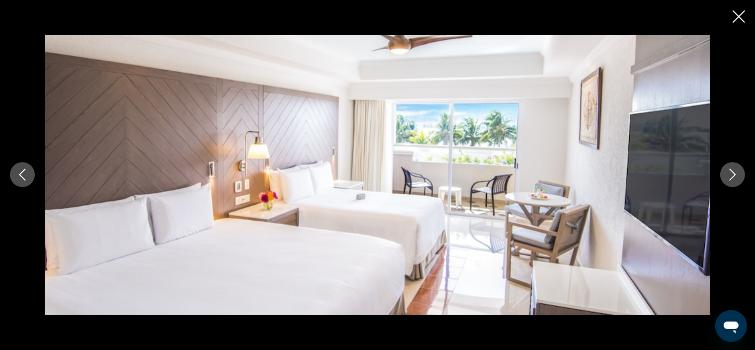
click at [731, 176] on icon "Next image" at bounding box center [733, 175] width 12 height 12
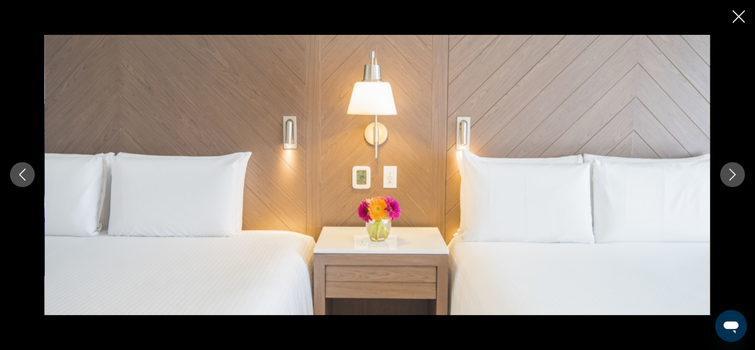
click at [731, 176] on icon "Next image" at bounding box center [733, 175] width 12 height 12
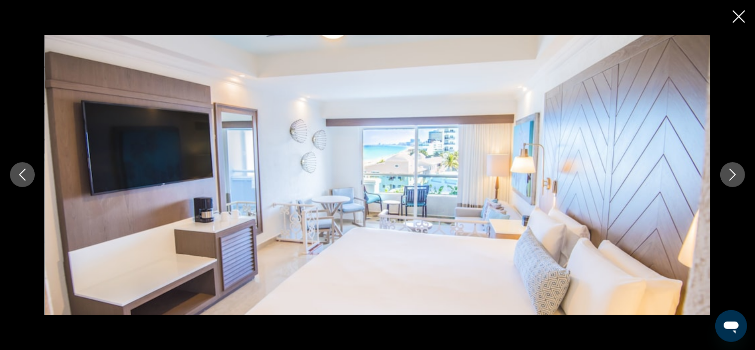
click at [731, 176] on icon "Next image" at bounding box center [733, 175] width 12 height 12
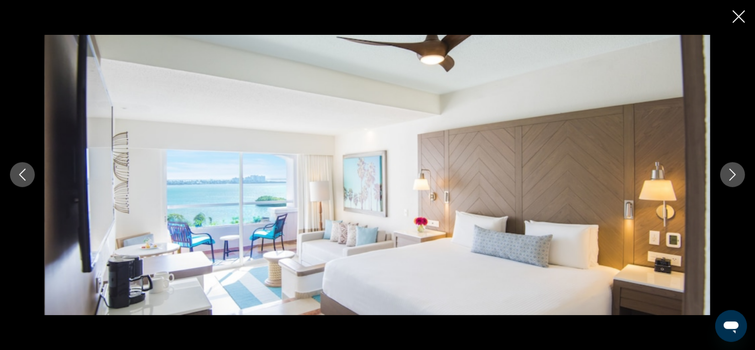
click at [731, 176] on icon "Next image" at bounding box center [733, 175] width 12 height 12
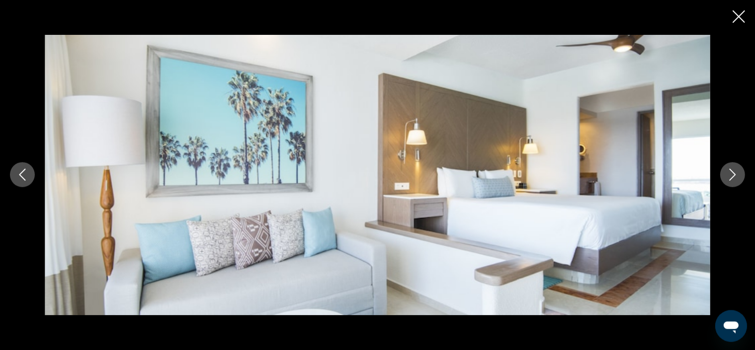
click at [731, 176] on icon "Next image" at bounding box center [733, 175] width 12 height 12
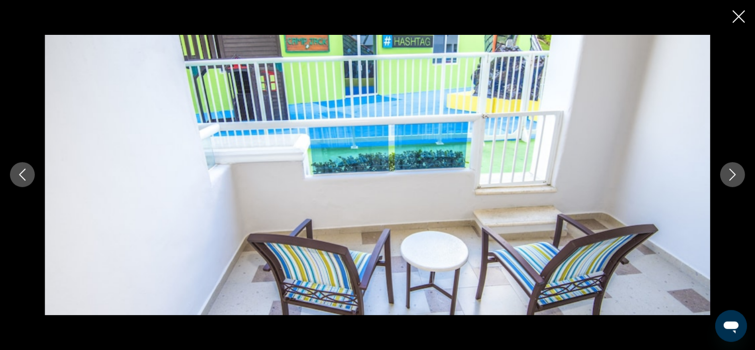
click at [731, 176] on icon "Next image" at bounding box center [733, 175] width 12 height 12
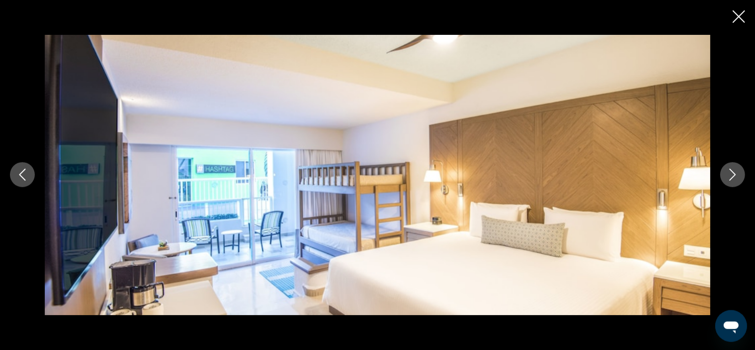
click at [26, 177] on icon "Previous image" at bounding box center [22, 175] width 12 height 12
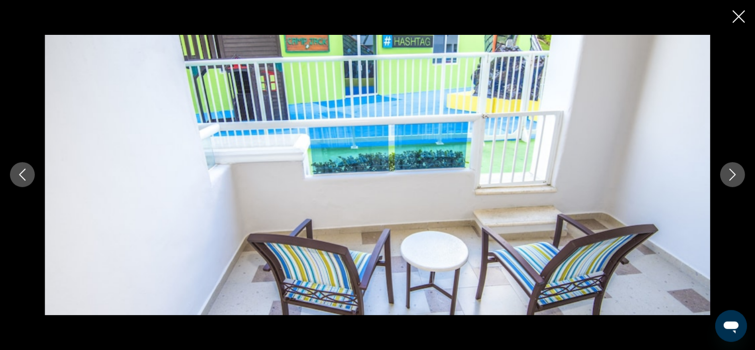
click at [730, 170] on icon "Next image" at bounding box center [733, 175] width 12 height 12
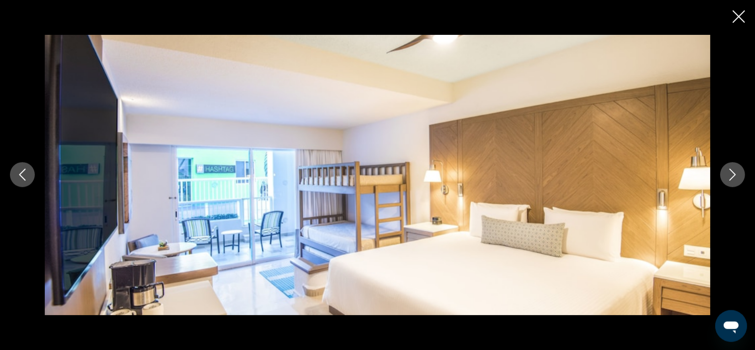
click at [729, 171] on icon "Next image" at bounding box center [733, 175] width 12 height 12
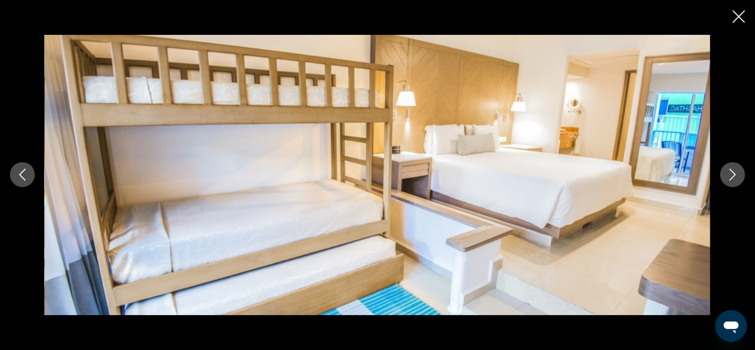
click at [729, 170] on icon "Next image" at bounding box center [733, 175] width 12 height 12
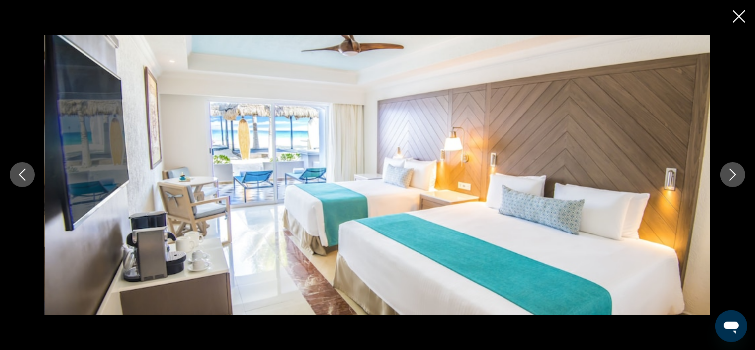
click at [728, 170] on icon "Next image" at bounding box center [733, 175] width 12 height 12
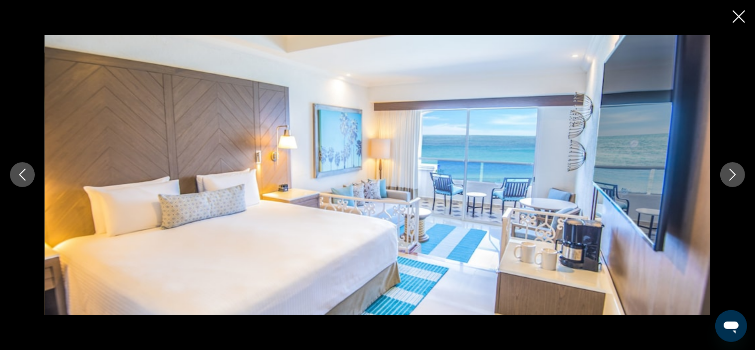
click at [732, 173] on icon "Next image" at bounding box center [733, 175] width 12 height 12
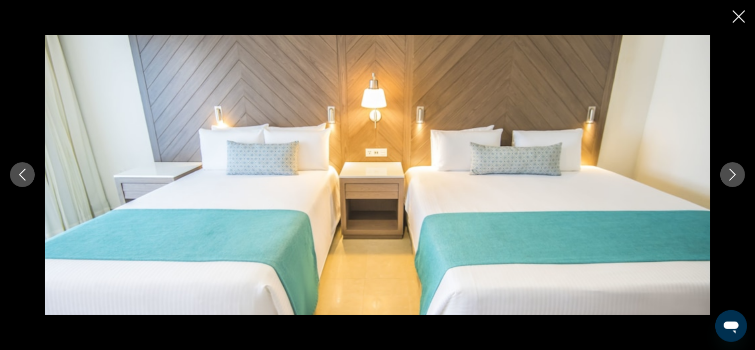
click at [729, 173] on icon "Next image" at bounding box center [733, 175] width 12 height 12
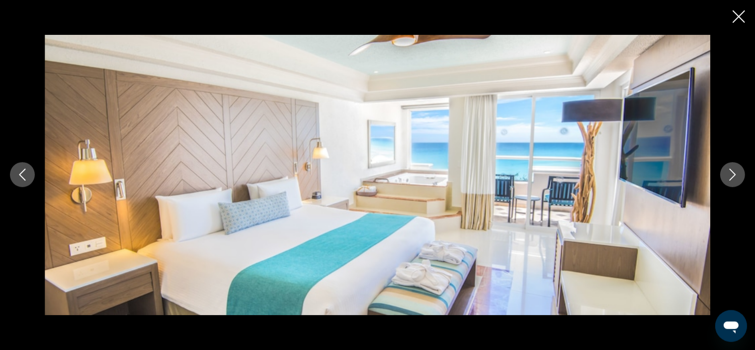
click at [729, 173] on icon "Next image" at bounding box center [733, 175] width 12 height 12
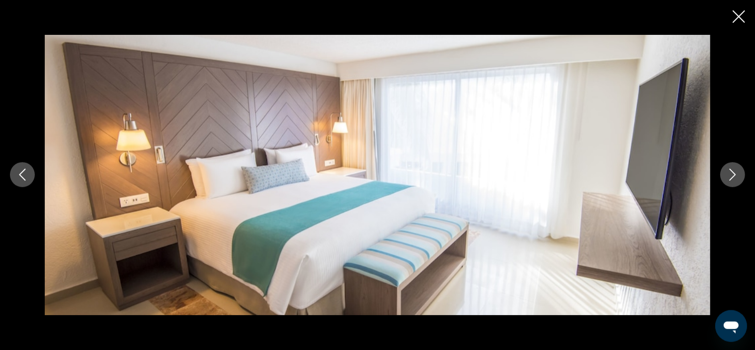
click at [729, 172] on icon "Next image" at bounding box center [733, 175] width 12 height 12
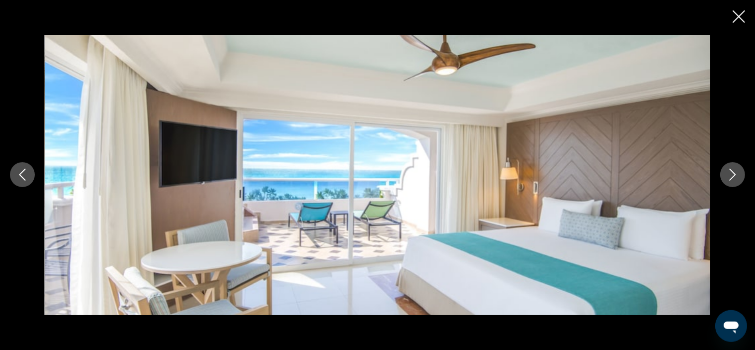
click at [729, 172] on icon "Next image" at bounding box center [733, 175] width 12 height 12
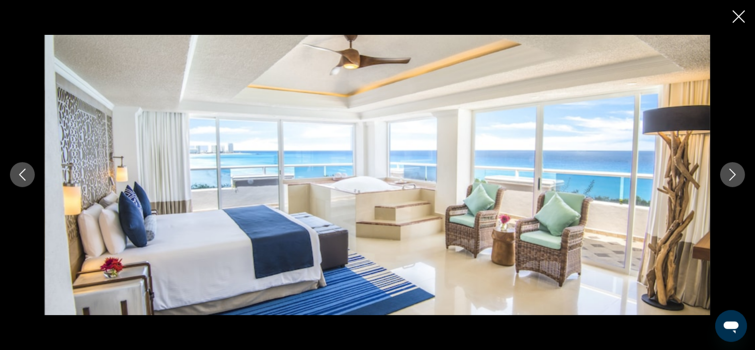
click at [729, 172] on icon "Next image" at bounding box center [733, 175] width 12 height 12
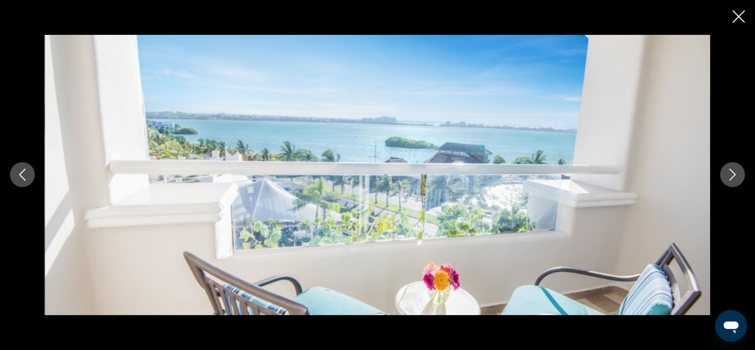
click at [729, 172] on icon "Next image" at bounding box center [733, 175] width 12 height 12
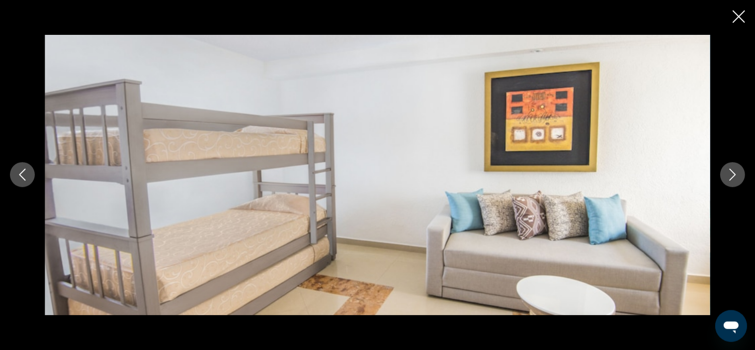
click at [729, 172] on icon "Next image" at bounding box center [733, 175] width 12 height 12
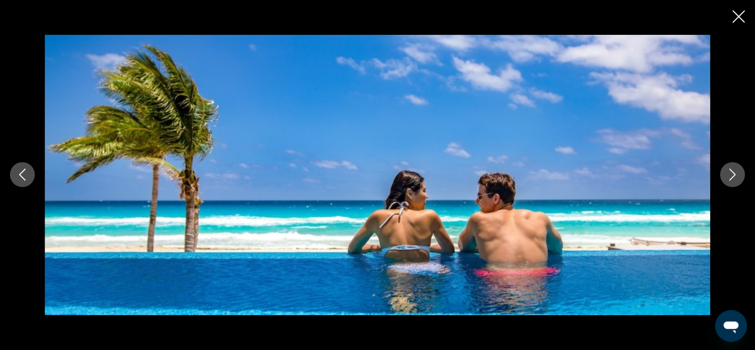
click at [729, 172] on icon "Next image" at bounding box center [733, 175] width 12 height 12
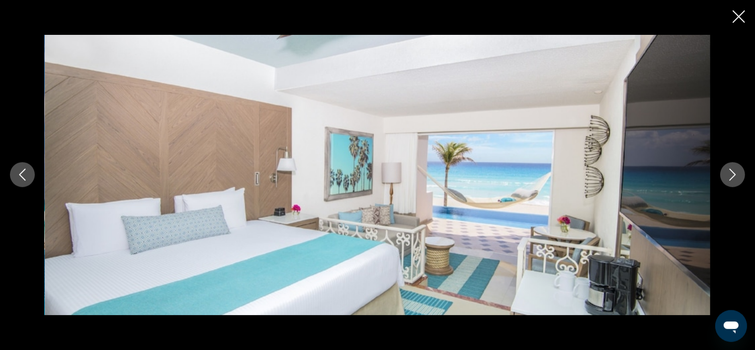
click at [739, 19] on icon "Close slideshow" at bounding box center [739, 16] width 12 height 12
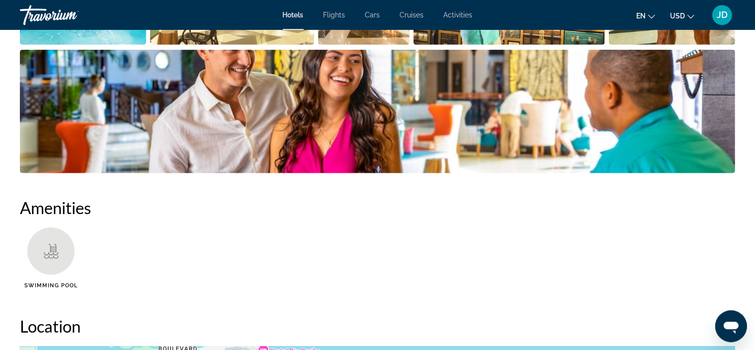
scroll to position [631, 0]
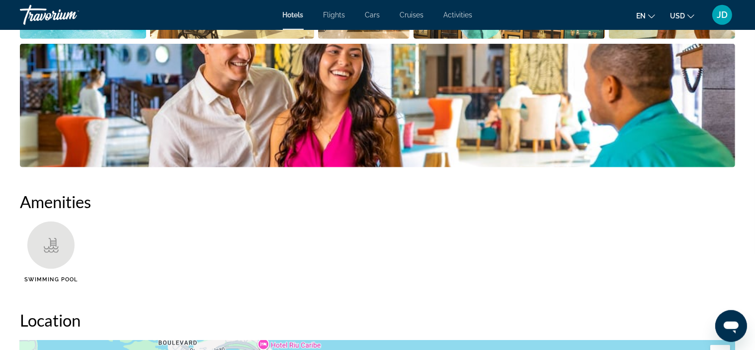
click at [62, 240] on div "Main content" at bounding box center [50, 244] width 47 height 47
click at [47, 280] on span "Swimming Pool" at bounding box center [50, 279] width 53 height 6
click at [48, 250] on icon "Main content" at bounding box center [51, 250] width 15 height 3
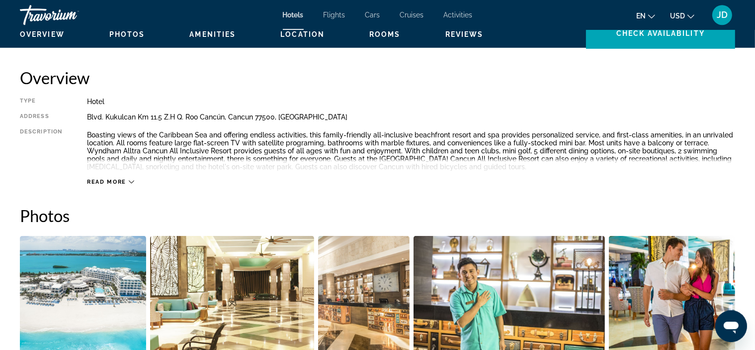
scroll to position [280, 0]
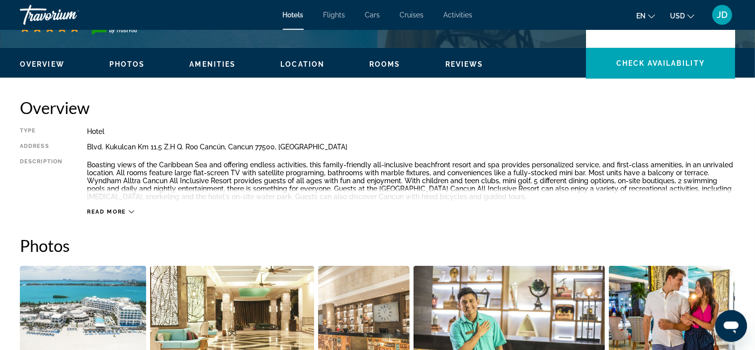
click at [112, 306] on img "Open full-screen image slider" at bounding box center [83, 327] width 126 height 123
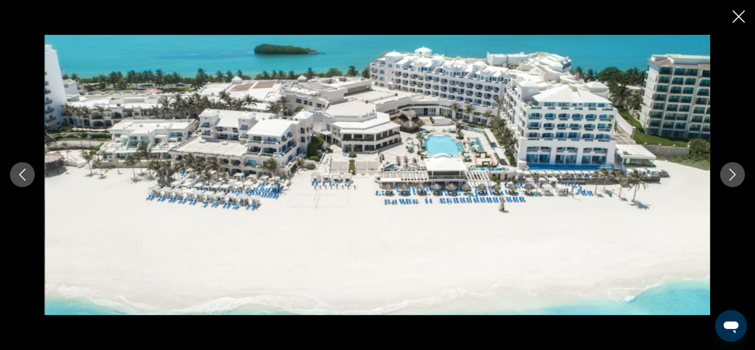
click at [737, 17] on icon "Close slideshow" at bounding box center [739, 16] width 12 height 12
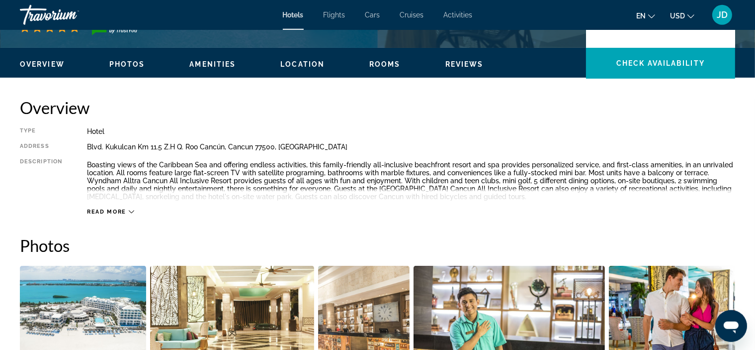
click at [389, 64] on span "Rooms" at bounding box center [384, 64] width 31 height 8
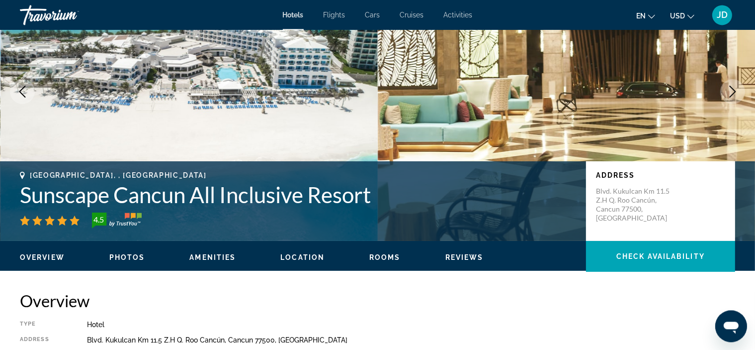
scroll to position [175, 0]
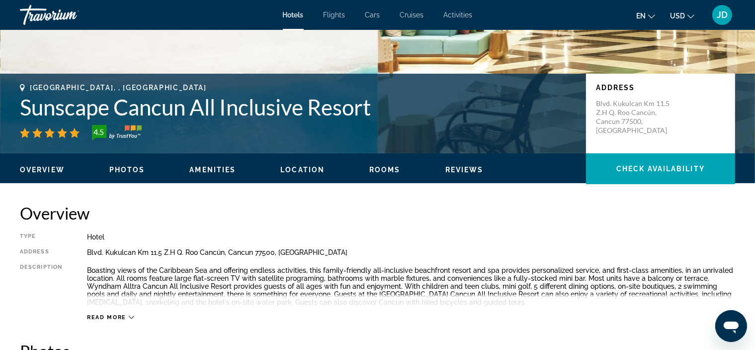
click at [304, 167] on span "Location" at bounding box center [302, 170] width 44 height 8
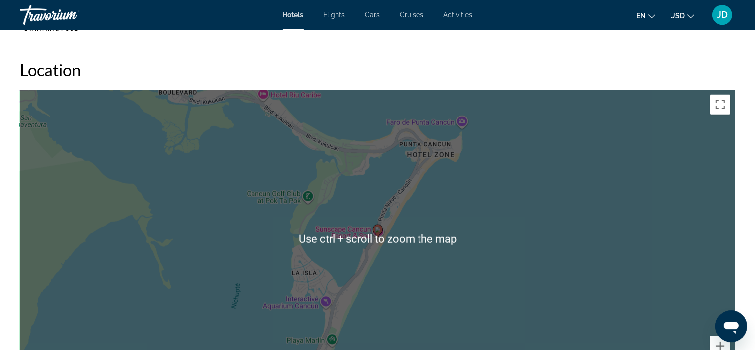
scroll to position [1056, 0]
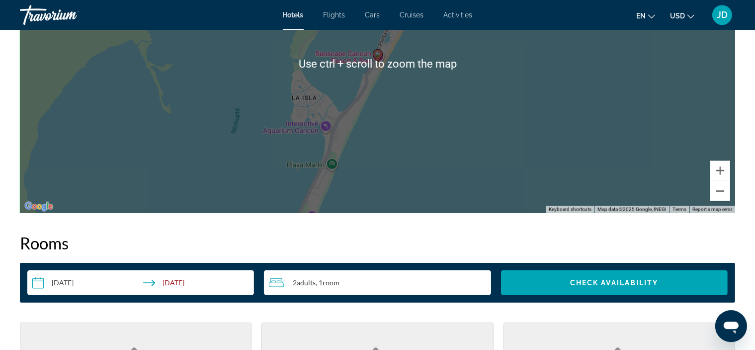
click at [723, 194] on button "Zoom out" at bounding box center [721, 191] width 20 height 20
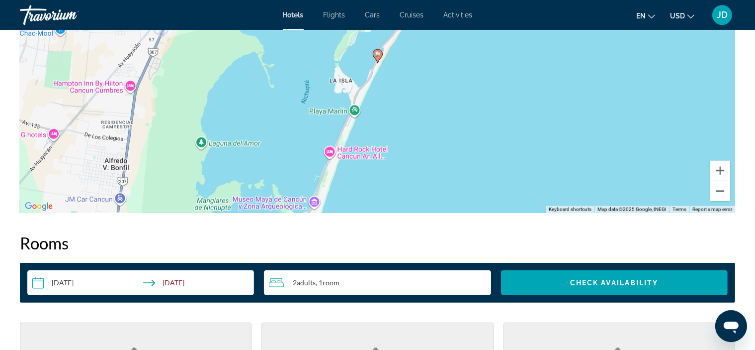
click at [722, 193] on button "Zoom out" at bounding box center [721, 191] width 20 height 20
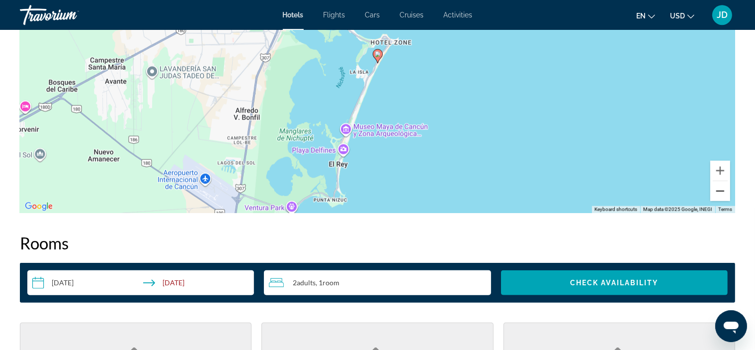
click at [722, 193] on button "Zoom out" at bounding box center [721, 191] width 20 height 20
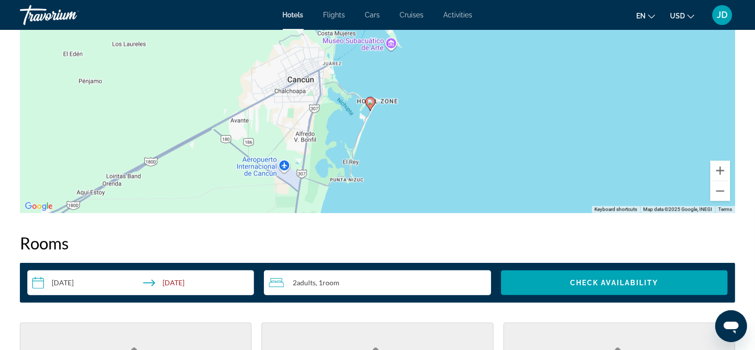
drag, startPoint x: 472, startPoint y: 109, endPoint x: 465, endPoint y: 157, distance: 48.3
click at [465, 157] on div "To activate drag with keyboard, press Alt + Enter. Once in keyboard drag state,…" at bounding box center [378, 63] width 716 height 298
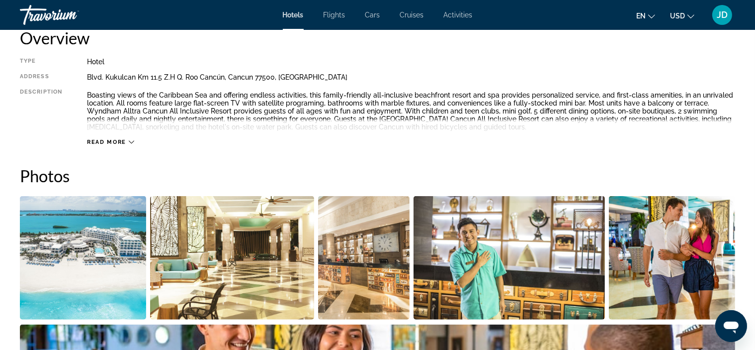
scroll to position [175, 0]
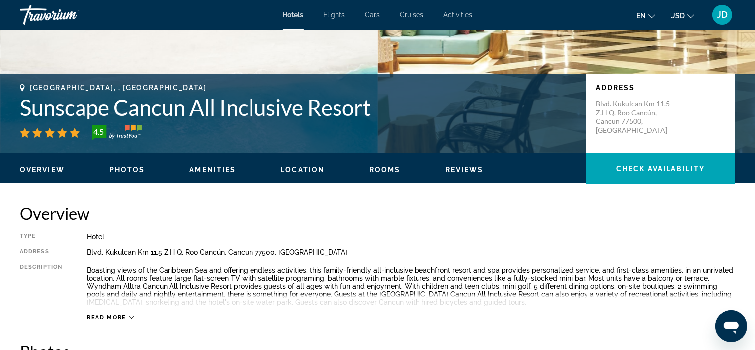
click at [469, 168] on span "Reviews" at bounding box center [465, 170] width 38 height 8
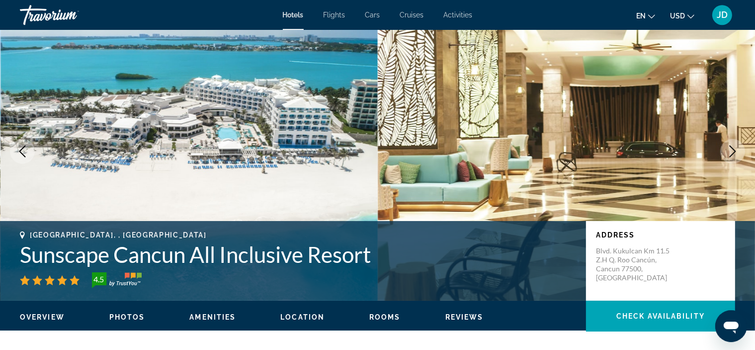
scroll to position [0, 0]
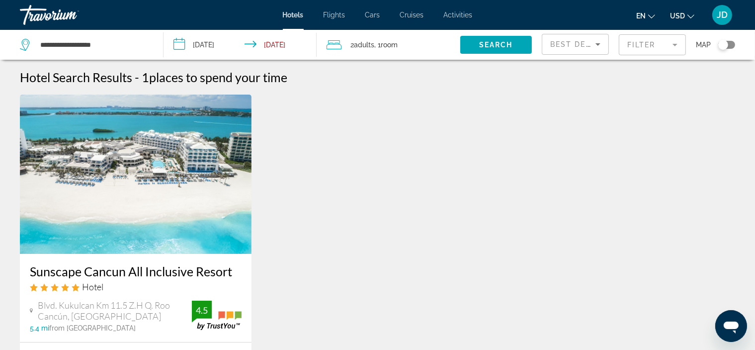
click at [644, 41] on mat-form-field "Filter" at bounding box center [652, 44] width 67 height 21
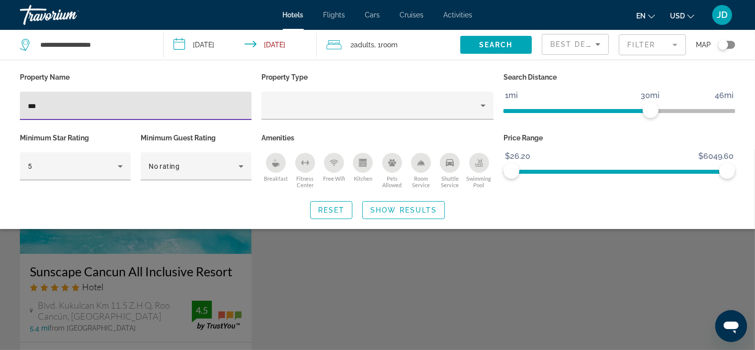
click at [43, 107] on input "***" at bounding box center [136, 106] width 216 height 12
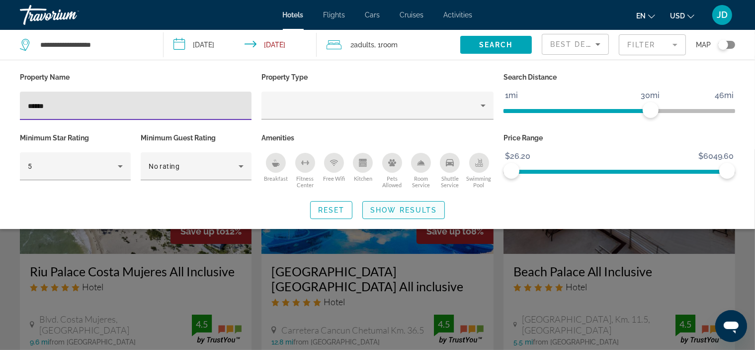
type input "******"
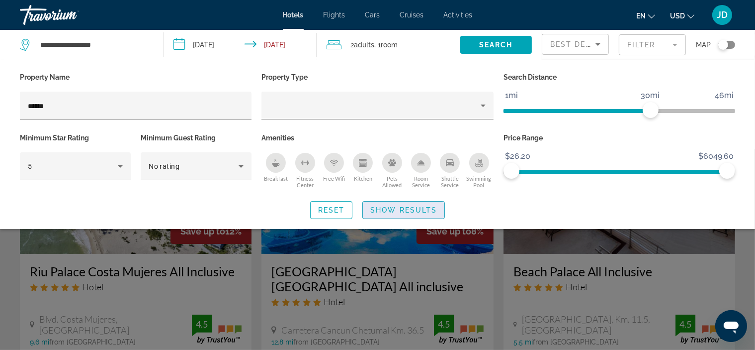
click at [415, 209] on span "Show Results" at bounding box center [403, 210] width 67 height 8
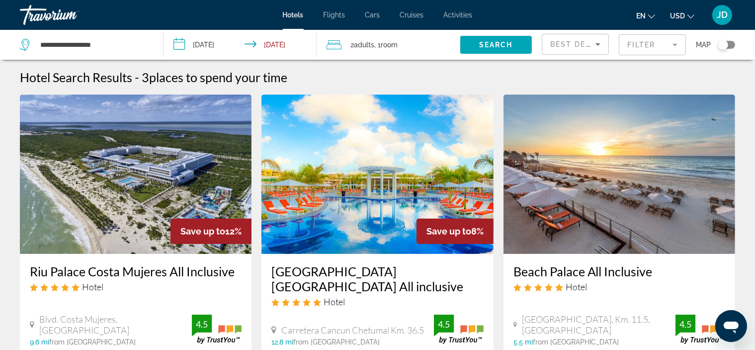
click at [645, 43] on mat-form-field "Filter" at bounding box center [652, 44] width 67 height 21
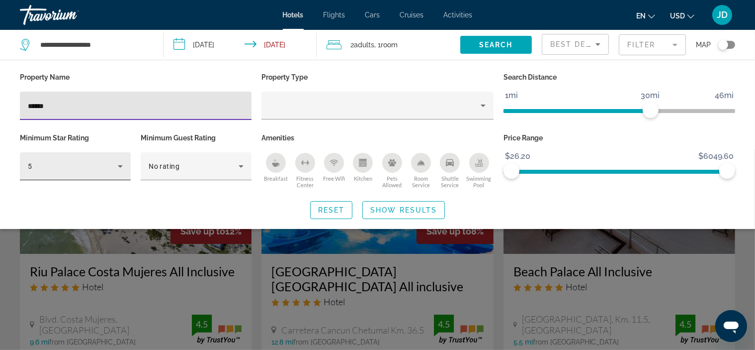
click at [106, 165] on div "5" at bounding box center [73, 166] width 90 height 12
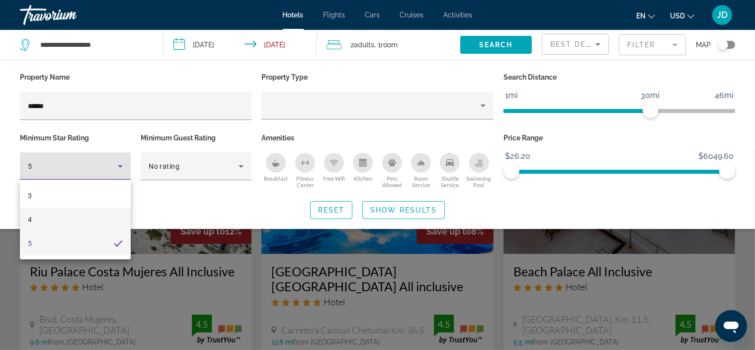
click at [91, 218] on mat-option "4" at bounding box center [75, 219] width 111 height 24
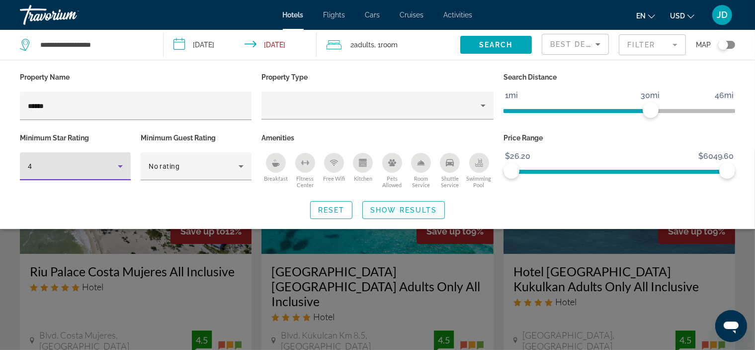
click at [410, 210] on span "Show Results" at bounding box center [403, 210] width 67 height 8
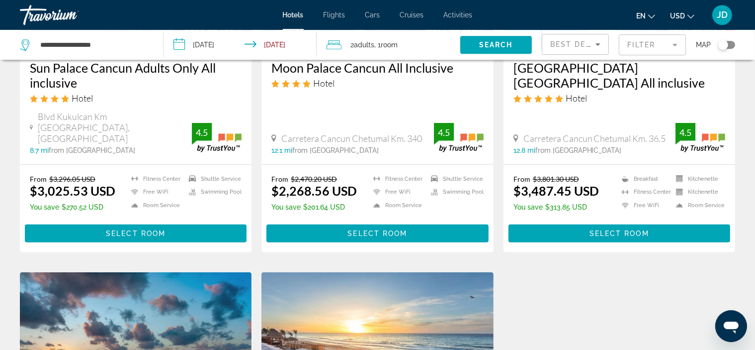
scroll to position [525, 0]
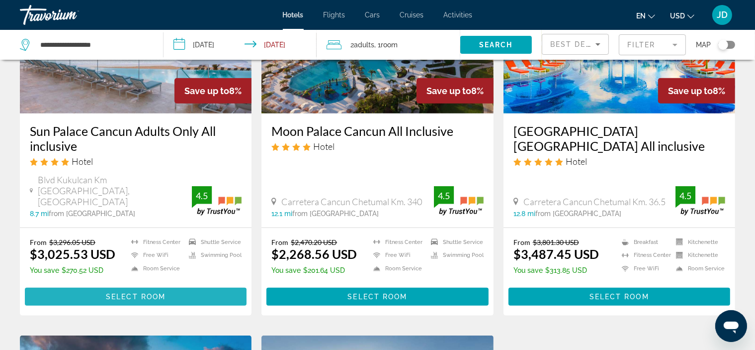
click at [129, 292] on span "Select Room" at bounding box center [136, 296] width 60 height 8
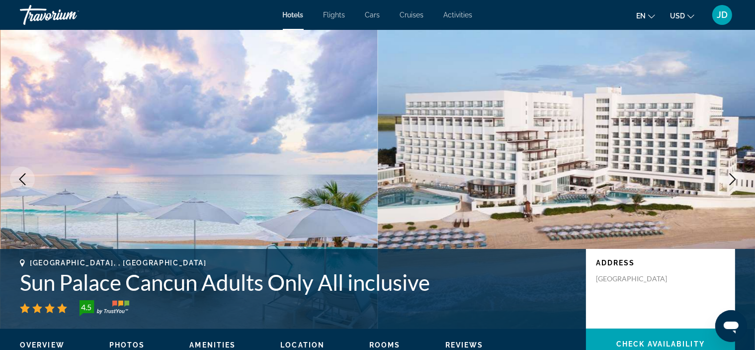
scroll to position [175, 0]
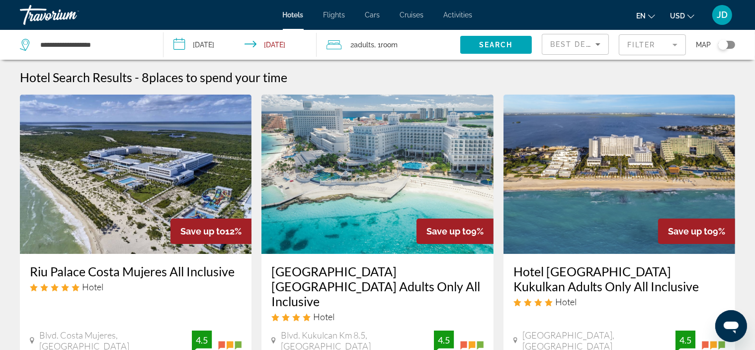
click at [574, 44] on span "Best Deals" at bounding box center [576, 44] width 52 height 8
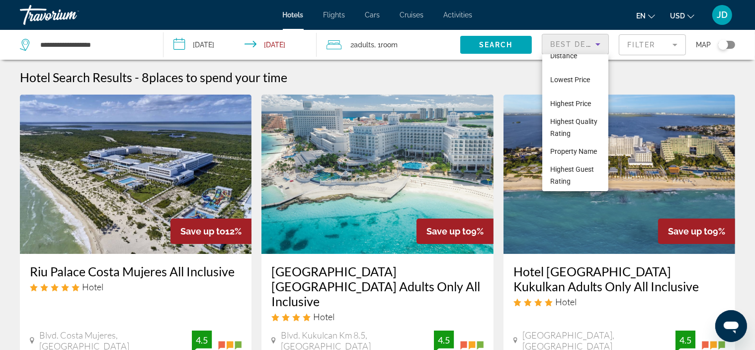
scroll to position [50, 0]
click at [483, 75] on div at bounding box center [377, 175] width 755 height 350
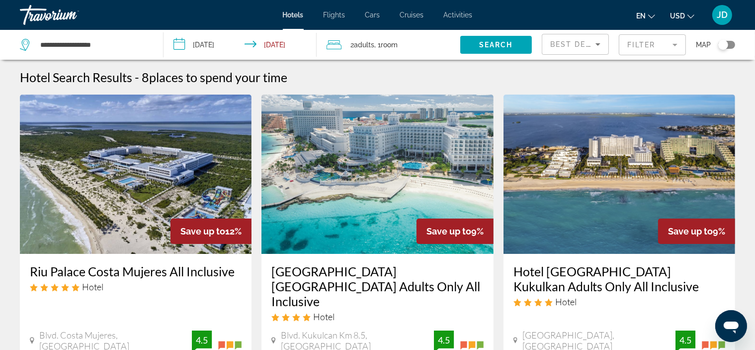
click at [676, 46] on mat-form-field "Filter" at bounding box center [652, 44] width 67 height 21
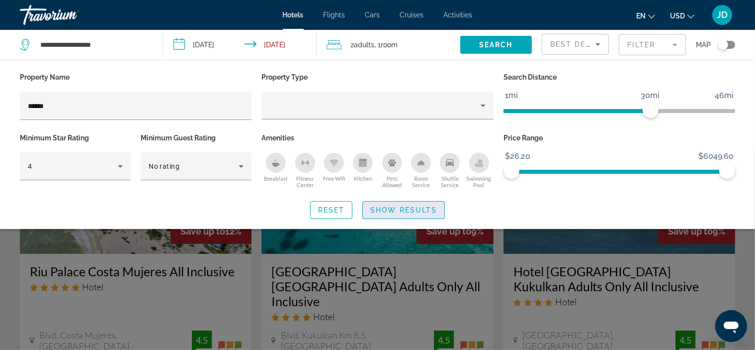
click at [403, 207] on span "Show Results" at bounding box center [403, 210] width 67 height 8
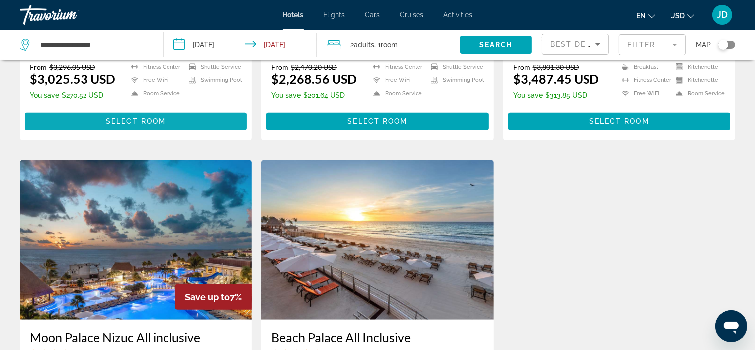
scroll to position [525, 0]
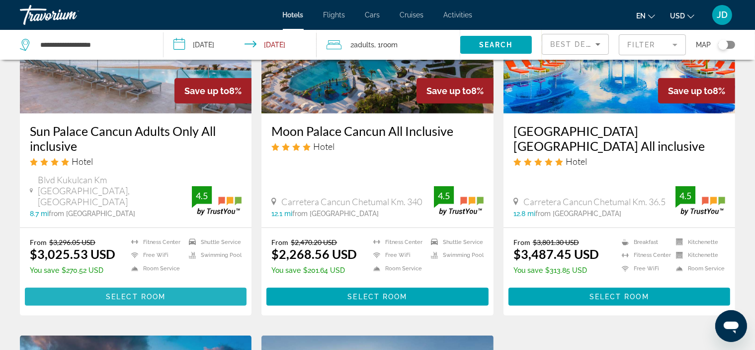
click at [165, 292] on span "Select Room" at bounding box center [136, 296] width 60 height 8
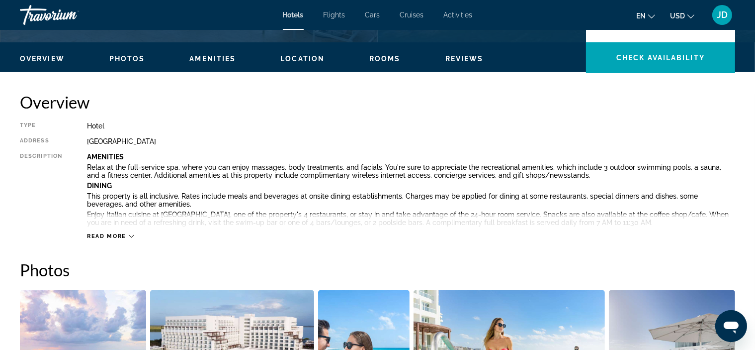
scroll to position [350, 0]
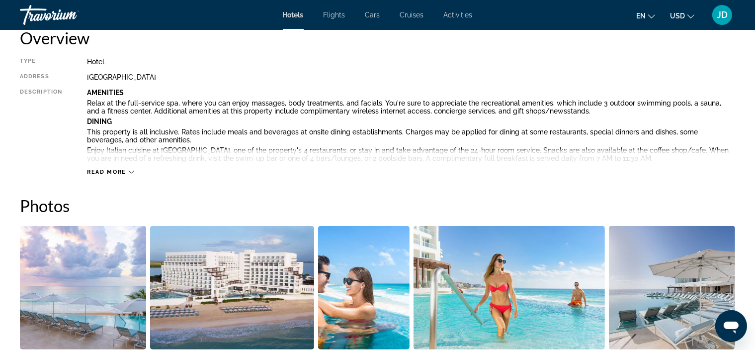
click at [122, 169] on span "Read more" at bounding box center [106, 172] width 39 height 6
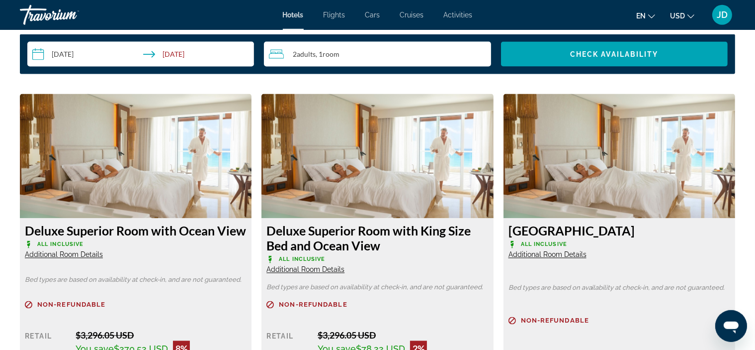
scroll to position [1750, 0]
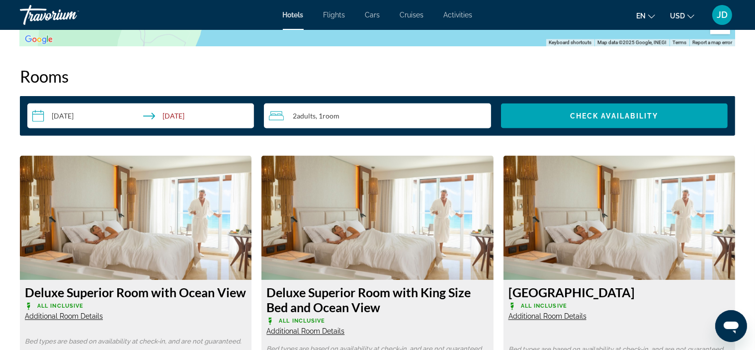
click at [180, 107] on input "**********" at bounding box center [142, 117] width 231 height 28
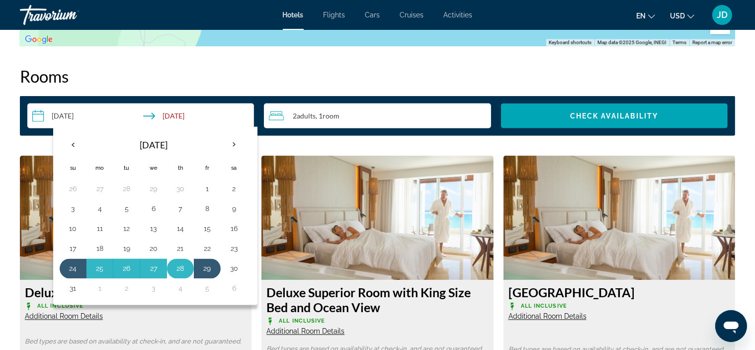
click at [179, 262] on button "28" at bounding box center [181, 269] width 16 height 14
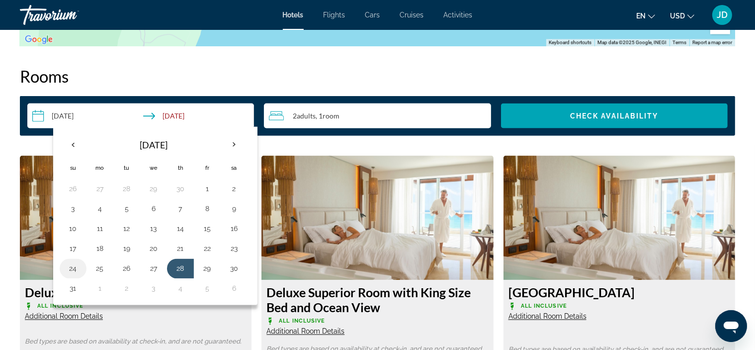
click at [75, 262] on button "24" at bounding box center [73, 269] width 16 height 14
type input "**********"
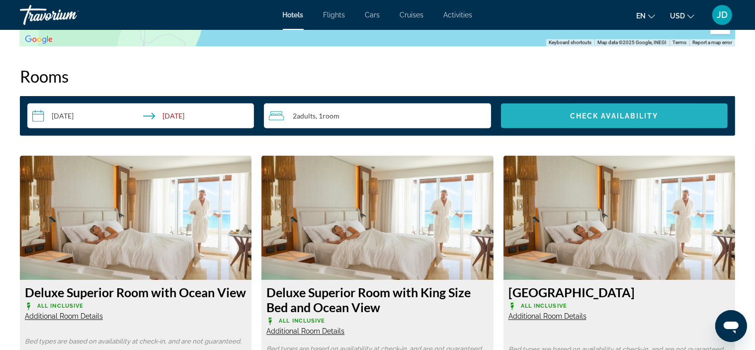
click at [587, 112] on span "Check Availability" at bounding box center [614, 116] width 89 height 8
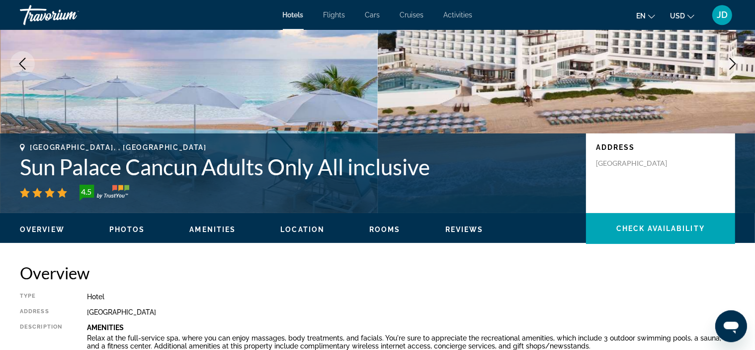
scroll to position [175, 0]
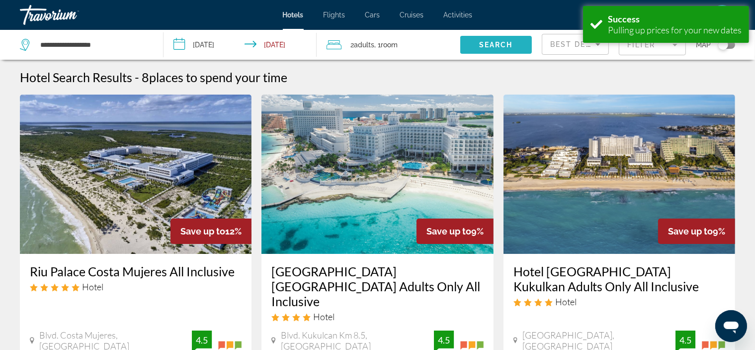
click at [512, 45] on span "Search" at bounding box center [496, 45] width 34 height 8
click at [296, 46] on input "**********" at bounding box center [243, 46] width 158 height 33
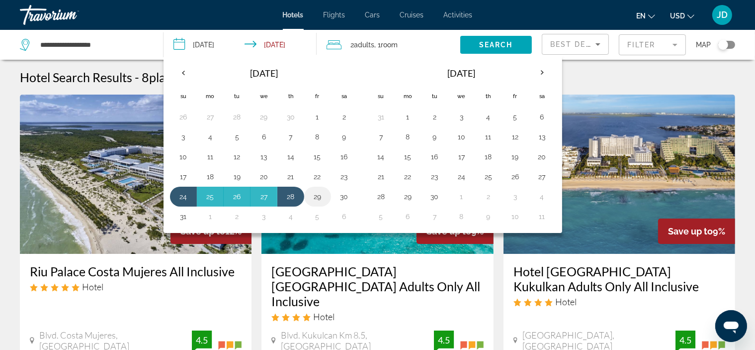
click at [318, 192] on button "29" at bounding box center [318, 196] width 16 height 14
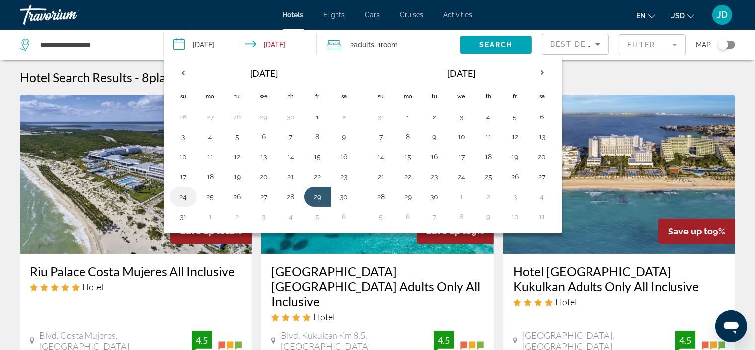
click at [182, 194] on button "24" at bounding box center [184, 196] width 16 height 14
type input "**********"
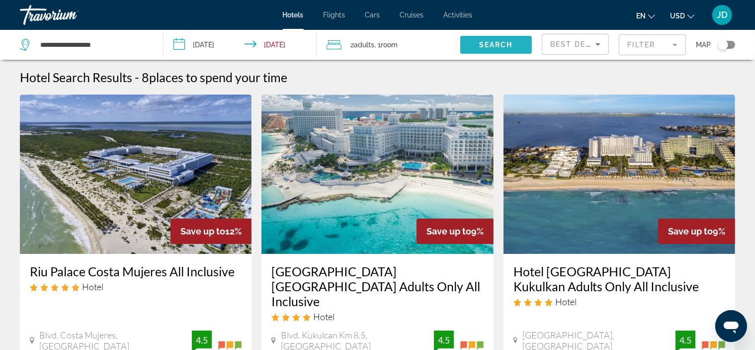
click at [484, 42] on span "Search" at bounding box center [496, 45] width 34 height 8
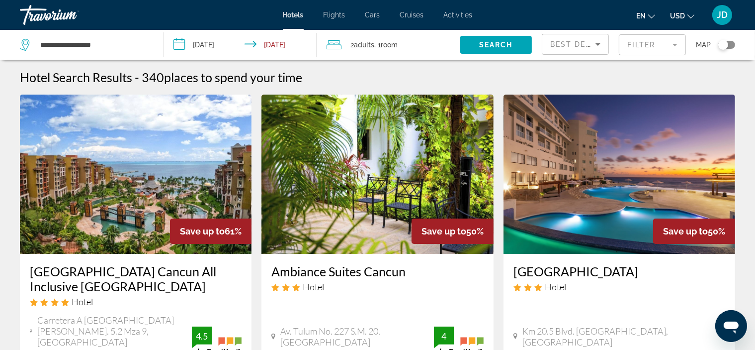
click at [655, 45] on mat-form-field "Filter" at bounding box center [652, 44] width 67 height 21
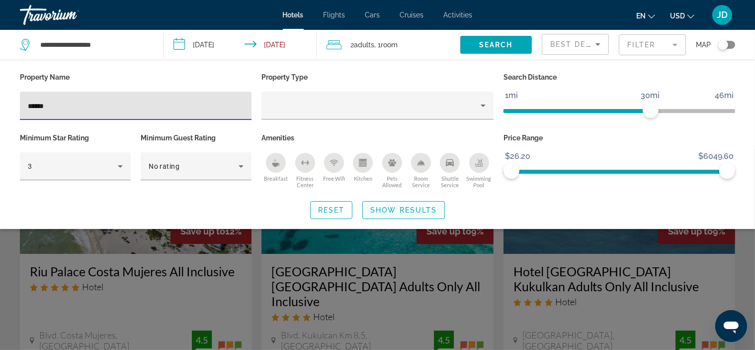
type input "******"
click at [411, 205] on button "Show Results" at bounding box center [404, 210] width 83 height 18
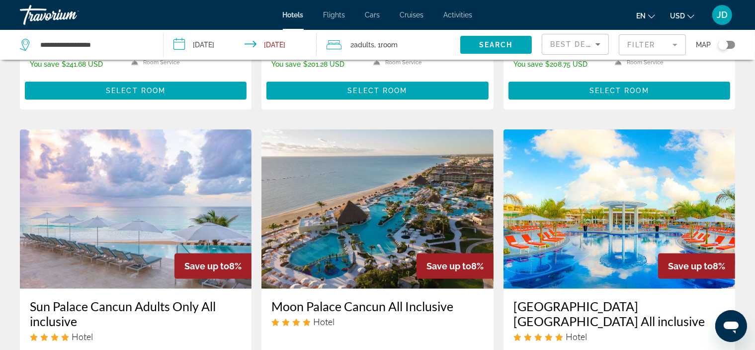
scroll to position [525, 0]
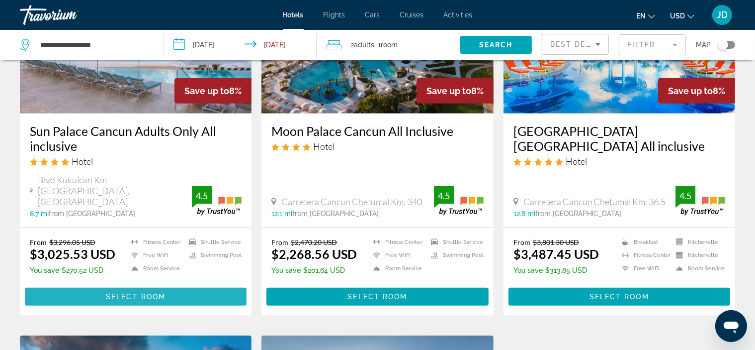
click at [127, 292] on span "Select Room" at bounding box center [136, 296] width 60 height 8
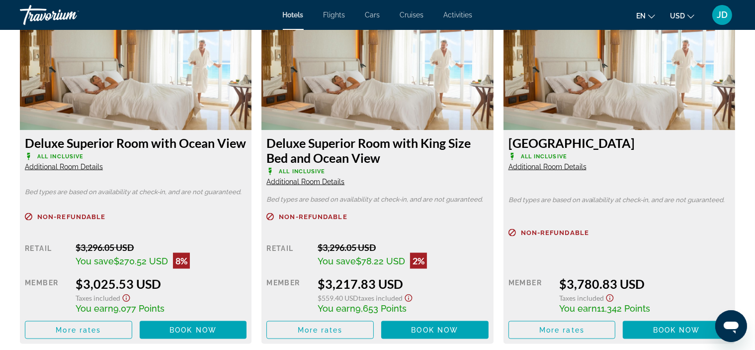
scroll to position [1400, 0]
